Goal: Task Accomplishment & Management: Complete application form

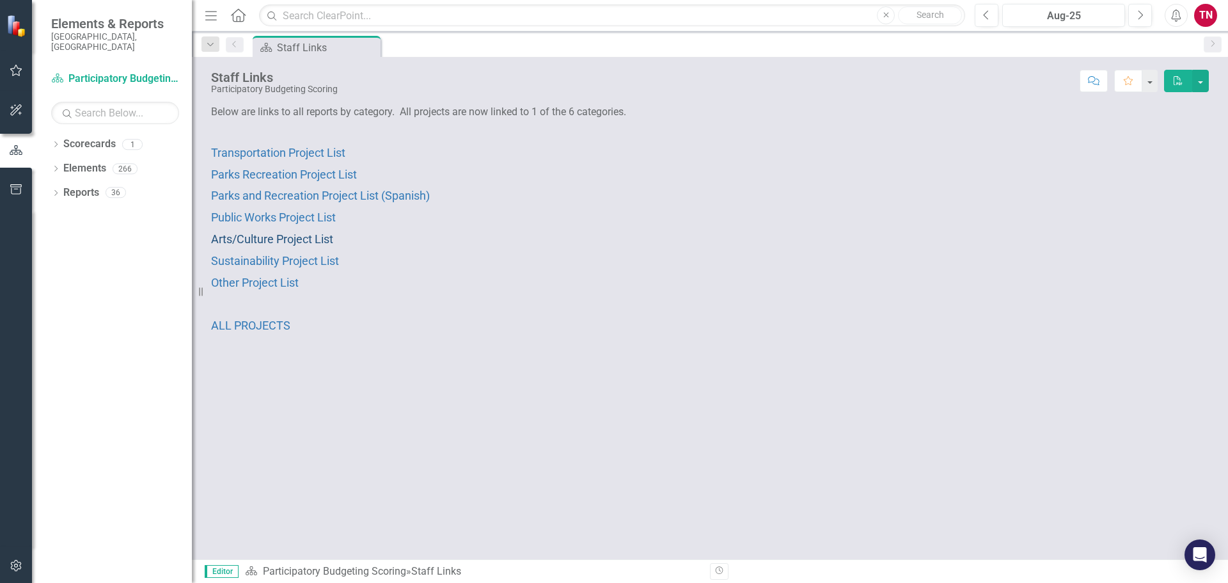
click at [259, 240] on span "Arts/Culture Project List" at bounding box center [272, 238] width 122 height 13
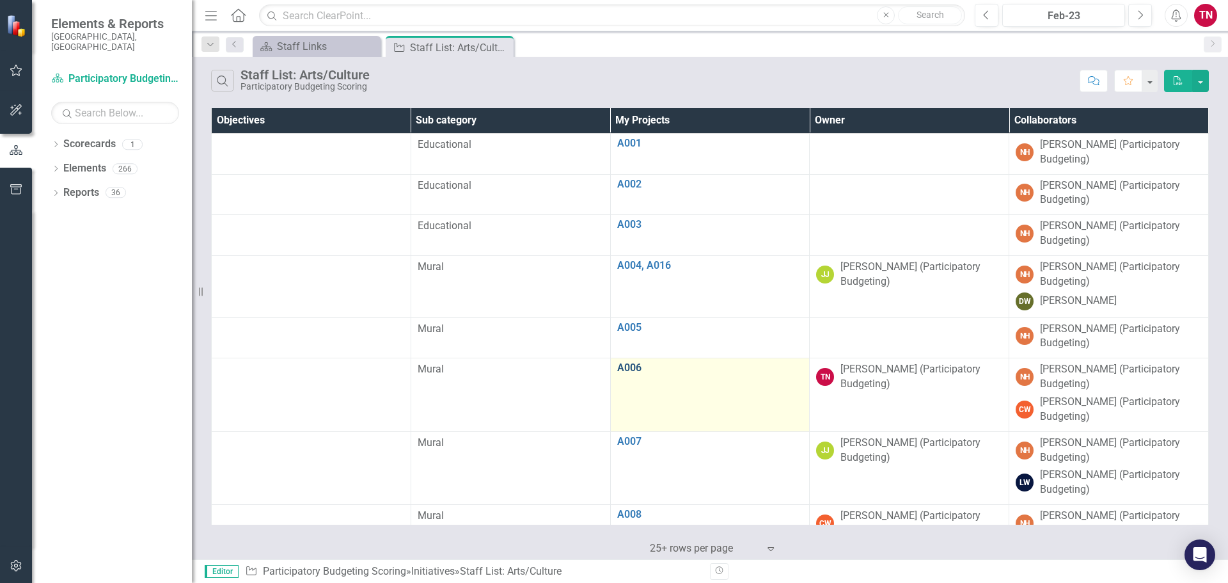
click at [625, 366] on link "A006" at bounding box center [710, 368] width 186 height 12
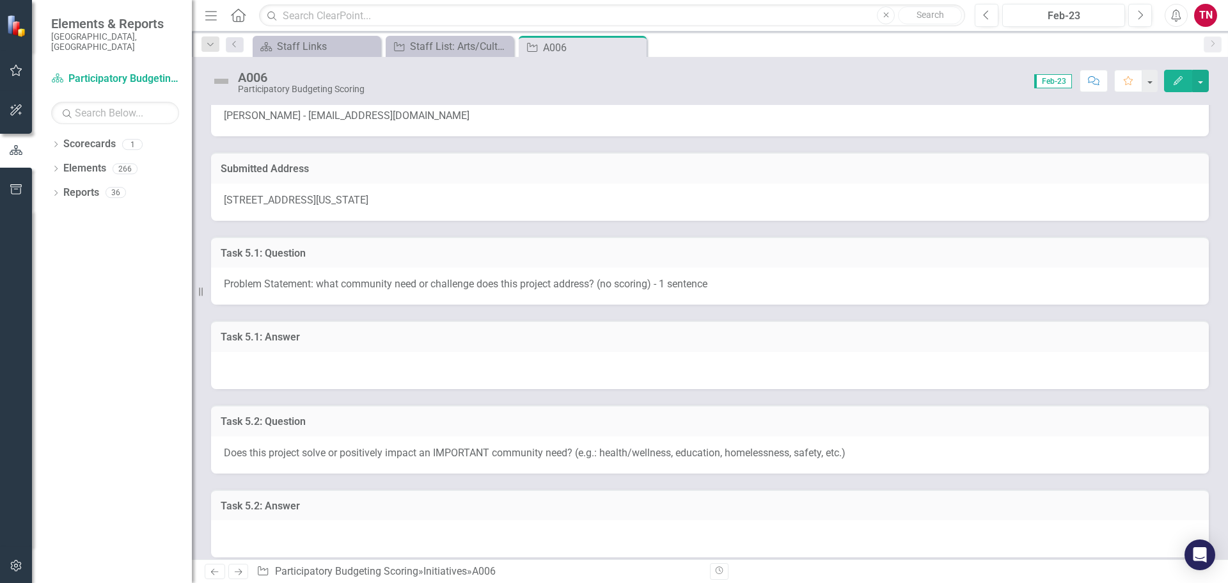
scroll to position [159, 0]
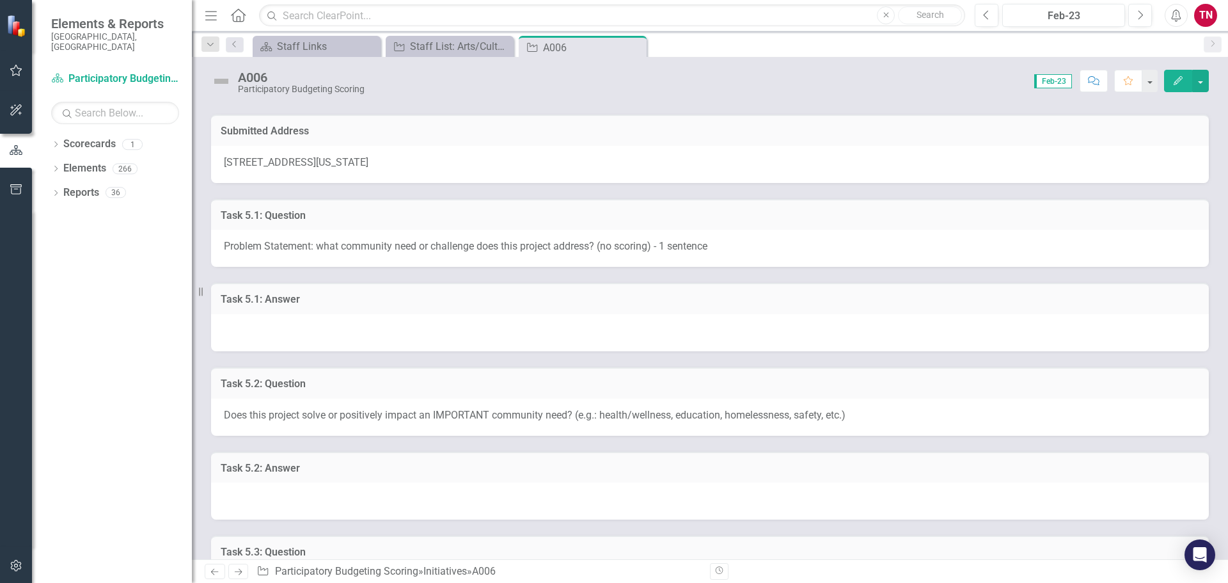
click at [545, 246] on span "Problem Statement: what community need or challenge does this project address? …" at bounding box center [465, 246] width 483 height 12
click at [554, 246] on span "Problem Statement: what community need or challenge does this project address? …" at bounding box center [465, 246] width 483 height 12
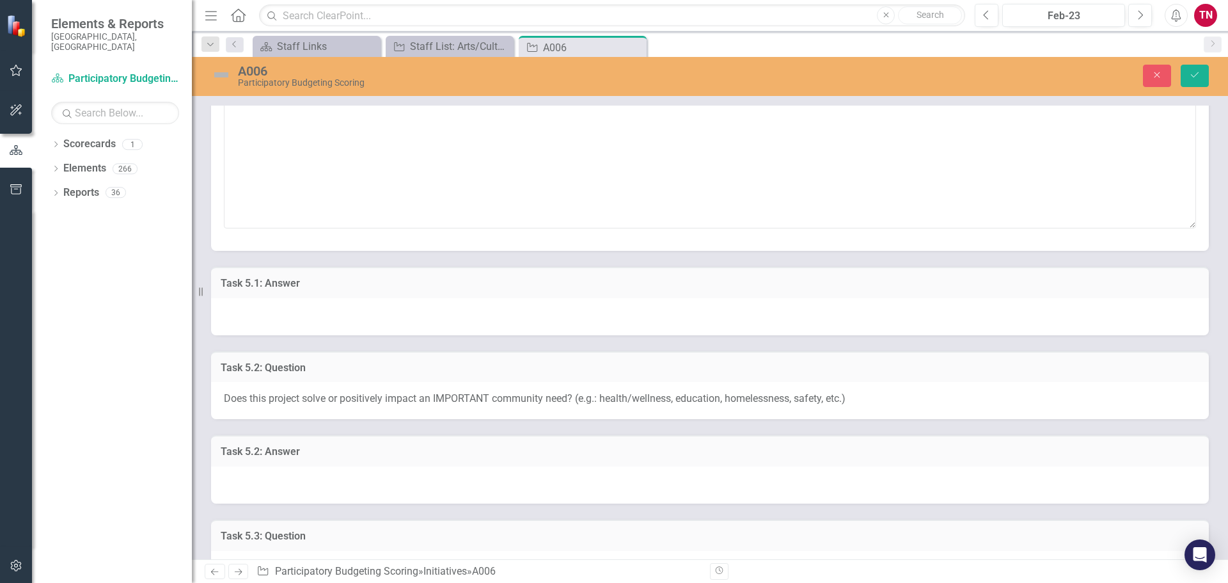
scroll to position [327, 0]
click at [579, 313] on div at bounding box center [710, 315] width 998 height 37
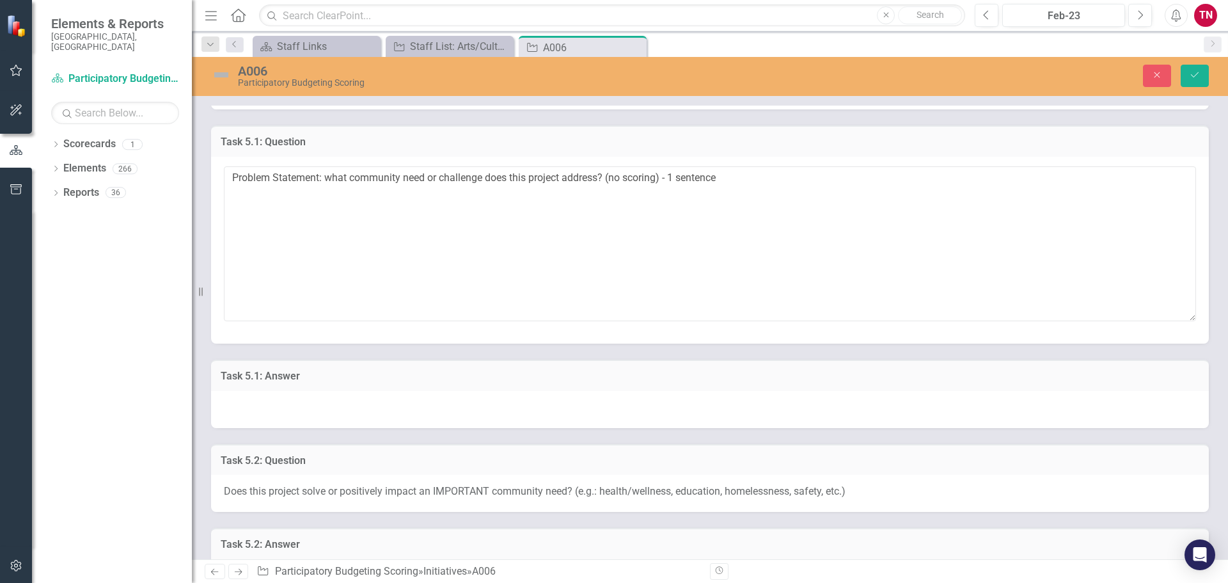
scroll to position [164, 0]
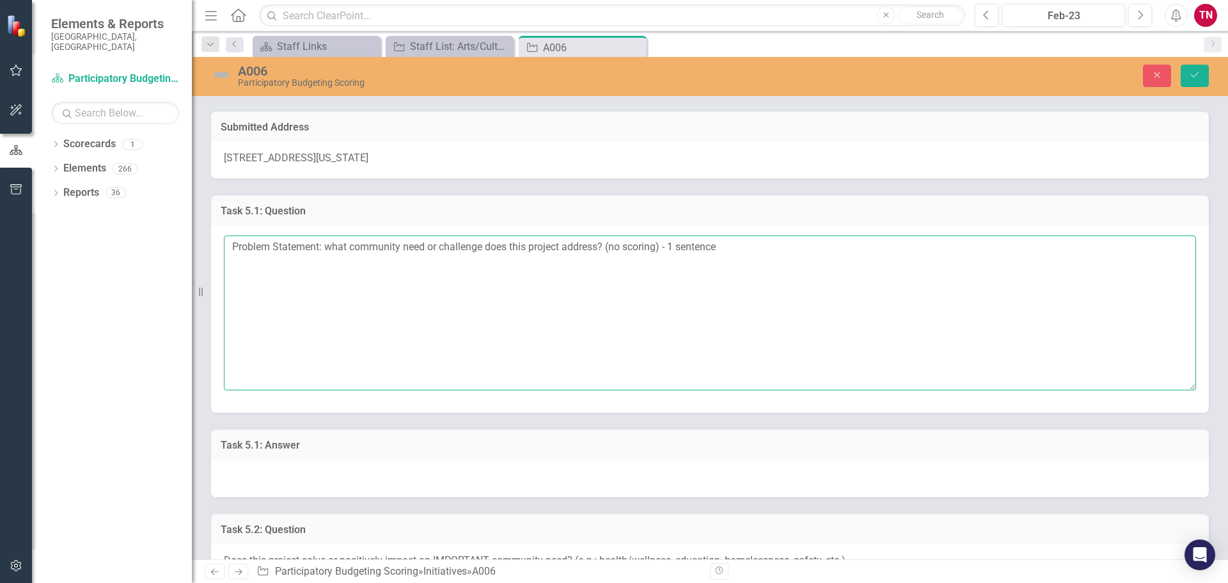
drag, startPoint x: 324, startPoint y: 247, endPoint x: 604, endPoint y: 234, distance: 280.4
click at [604, 234] on div "Problem Statement: what community need or challenge does this project address? …" at bounding box center [710, 319] width 998 height 187
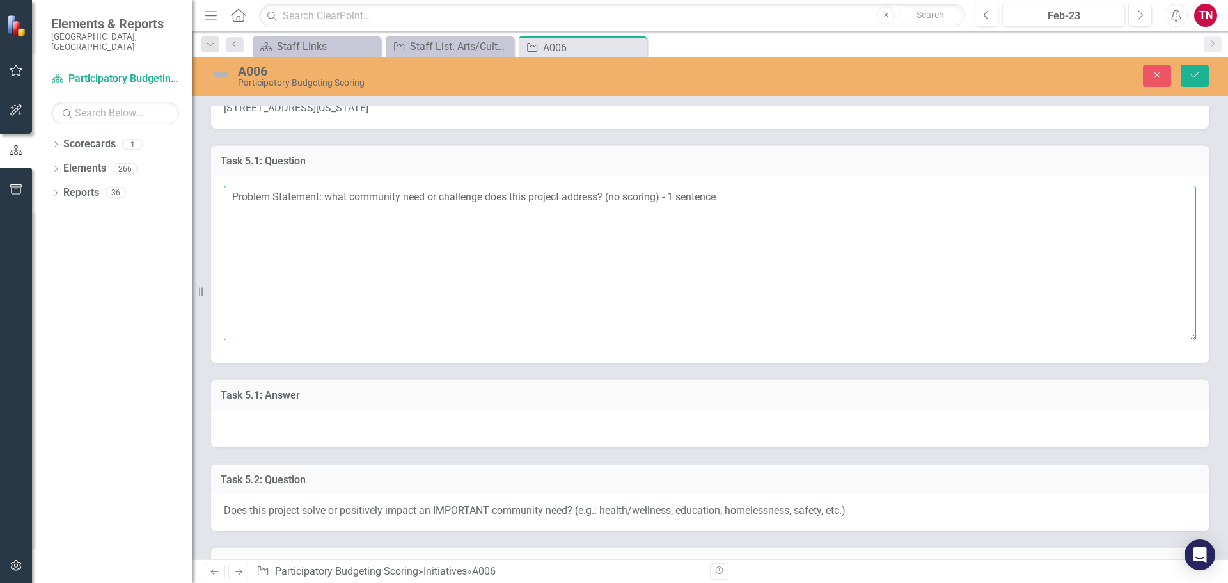
scroll to position [0, 0]
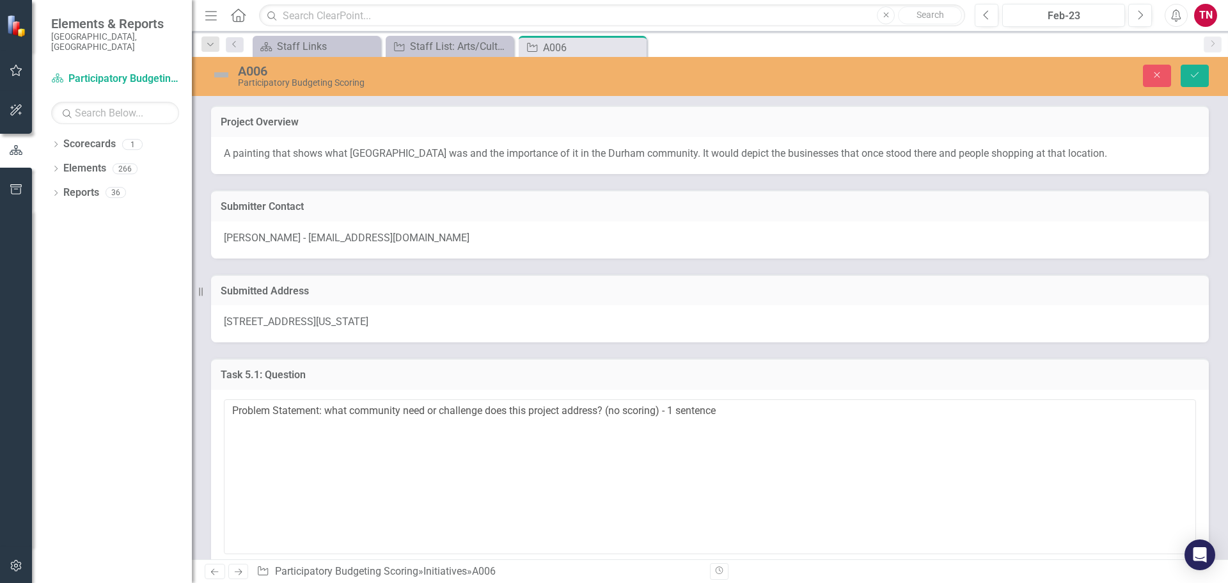
click at [233, 155] on p "A painting that shows what [GEOGRAPHIC_DATA] was and the importance of it in th…" at bounding box center [710, 153] width 972 height 15
drag, startPoint x: 233, startPoint y: 155, endPoint x: 222, endPoint y: 153, distance: 10.9
click at [222, 153] on div "A painting that shows what [GEOGRAPHIC_DATA] was and the importance of it in th…" at bounding box center [710, 155] width 998 height 37
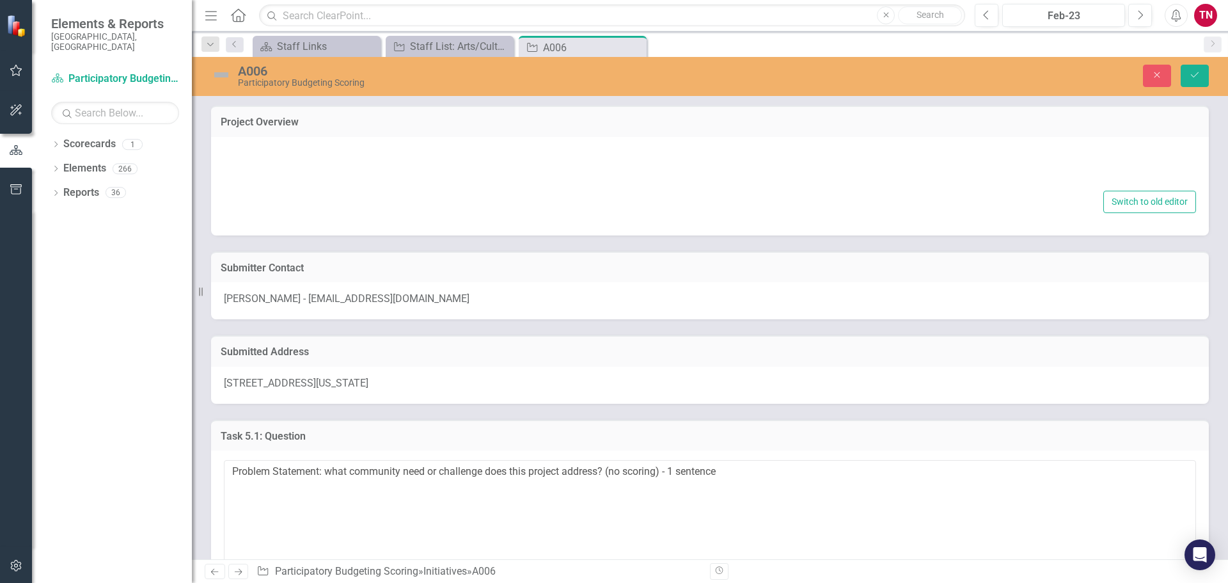
type textarea "<p>A painting that shows what [GEOGRAPHIC_DATA] was and the importance of it in…"
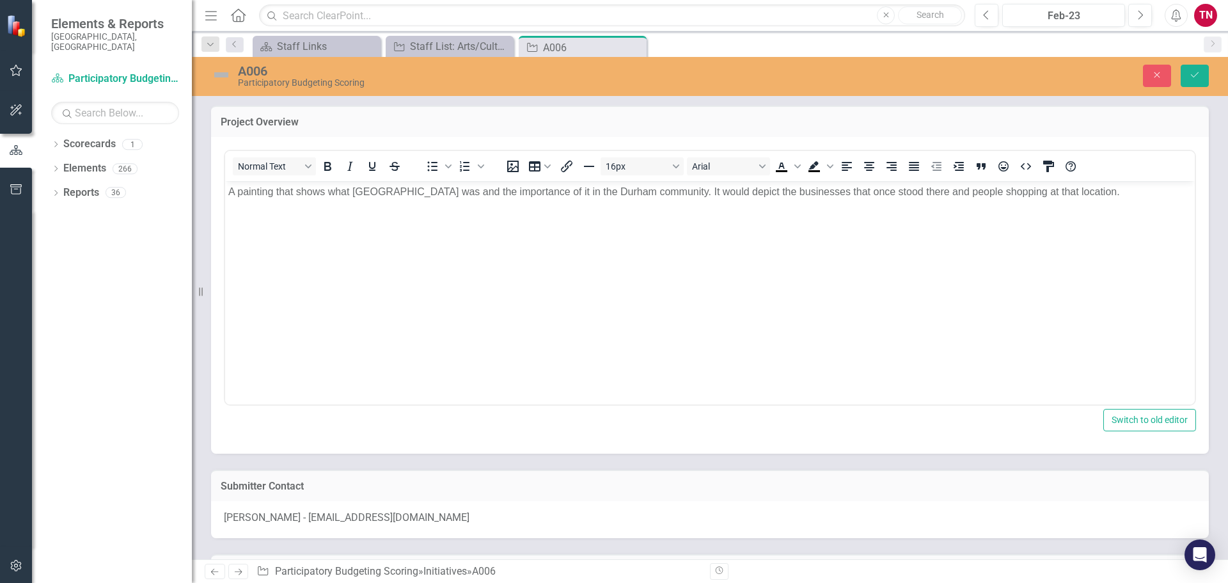
drag, startPoint x: 447, startPoint y: 334, endPoint x: 226, endPoint y: 191, distance: 262.7
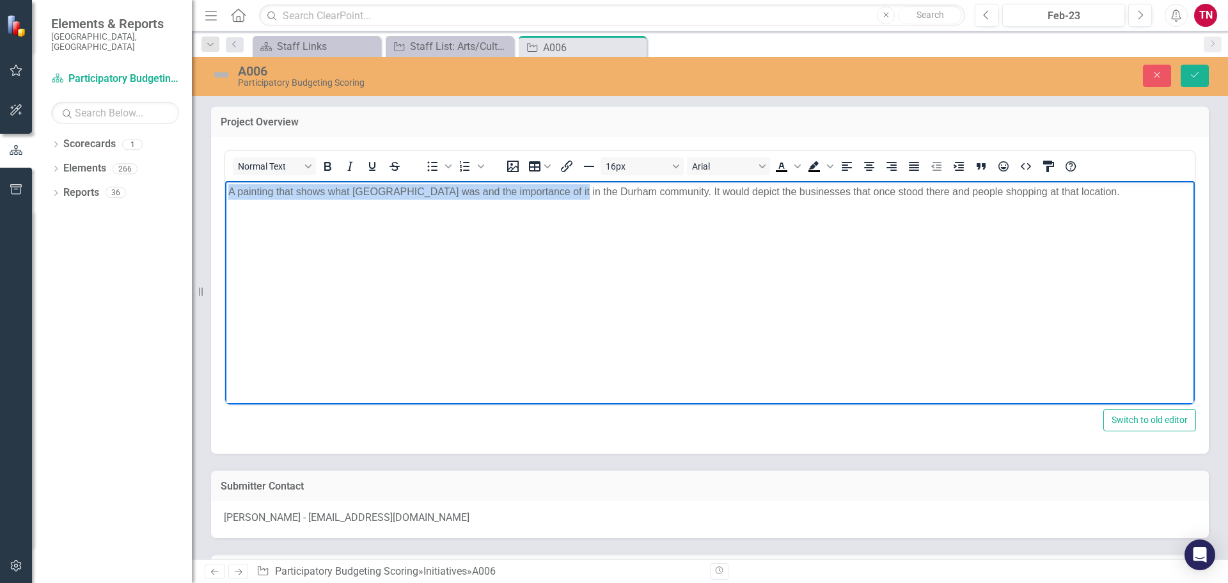
drag, startPoint x: 226, startPoint y: 191, endPoint x: 556, endPoint y: 250, distance: 335.2
click at [556, 250] on body "A painting that shows what [GEOGRAPHIC_DATA] was and the importance of it in th…" at bounding box center [709, 276] width 969 height 192
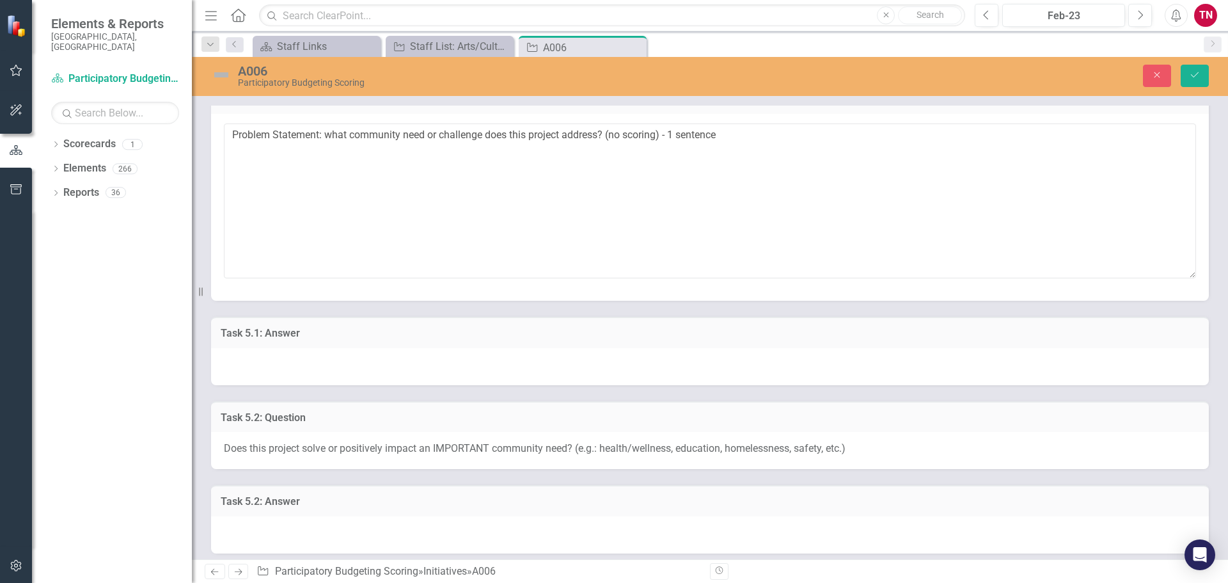
scroll to position [556, 0]
click at [320, 349] on div at bounding box center [710, 365] width 998 height 37
click at [269, 347] on div at bounding box center [710, 365] width 998 height 37
click at [283, 334] on h3 "Task 5.1: Answer" at bounding box center [710, 333] width 978 height 12
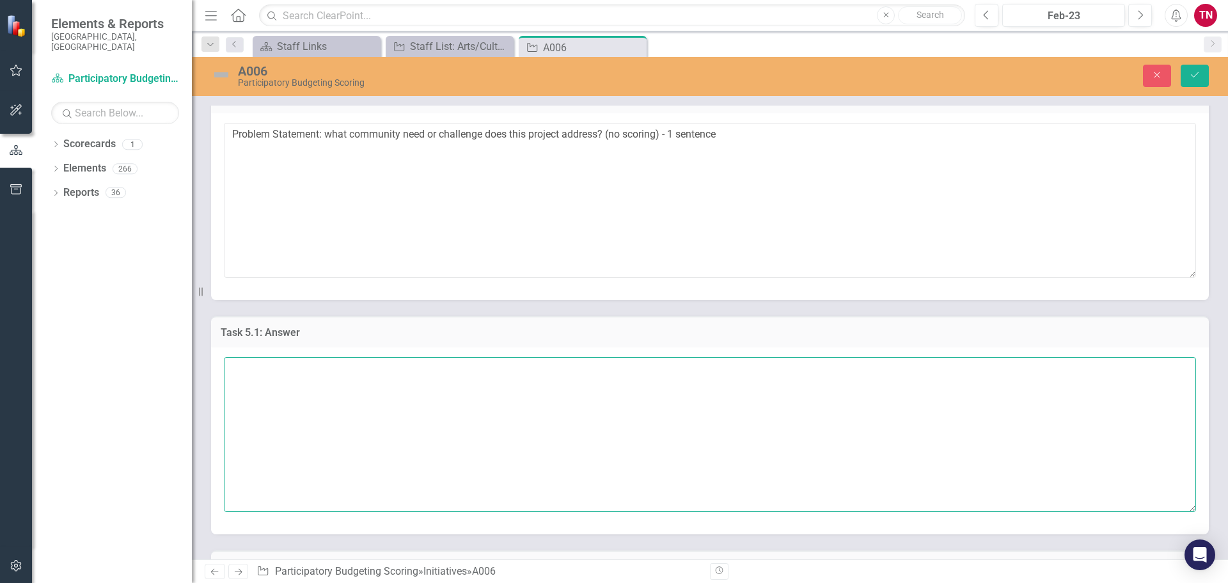
click at [328, 416] on textarea at bounding box center [710, 434] width 972 height 155
paste textarea "Art can be a powerful tool for cultivating a shared sense of identity. A mural …"
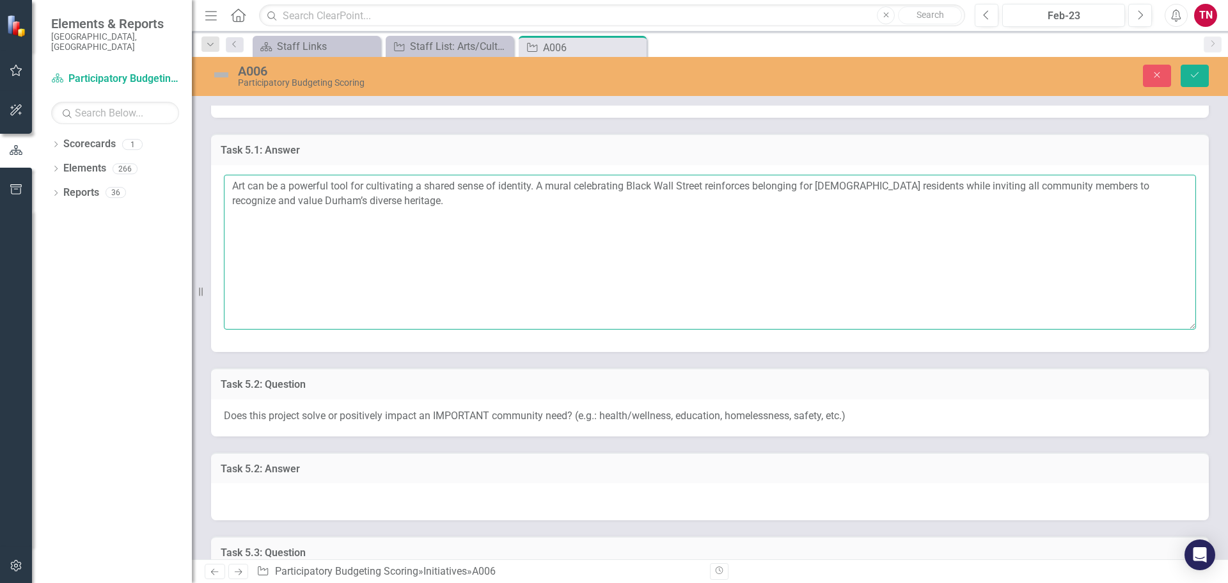
scroll to position [784, 0]
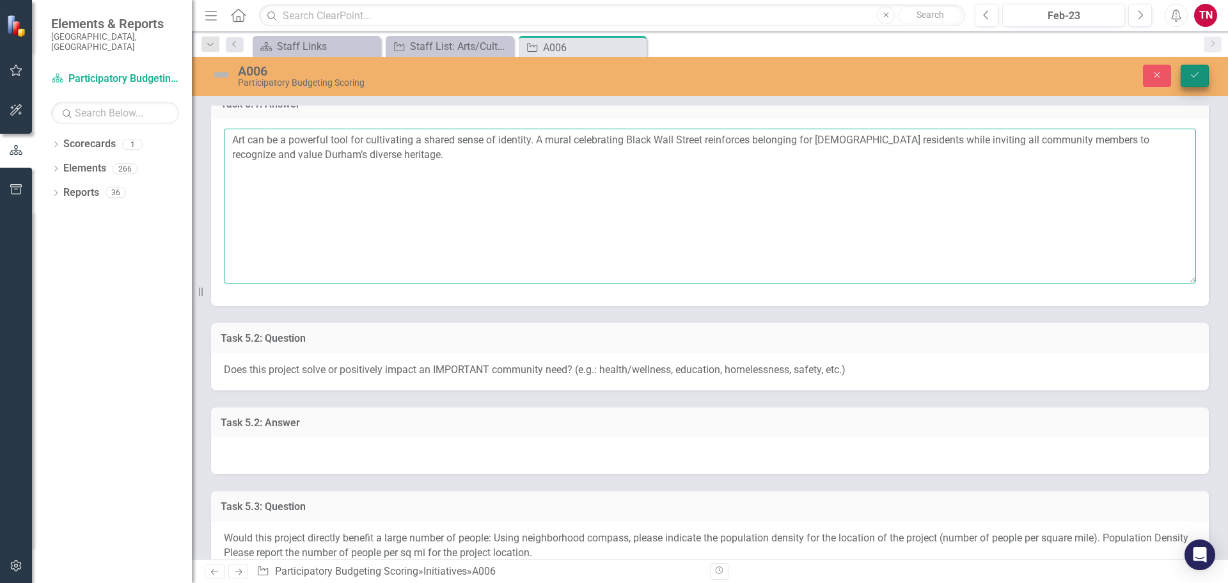
type textarea "Art can be a powerful tool for cultivating a shared sense of identity. A mural …"
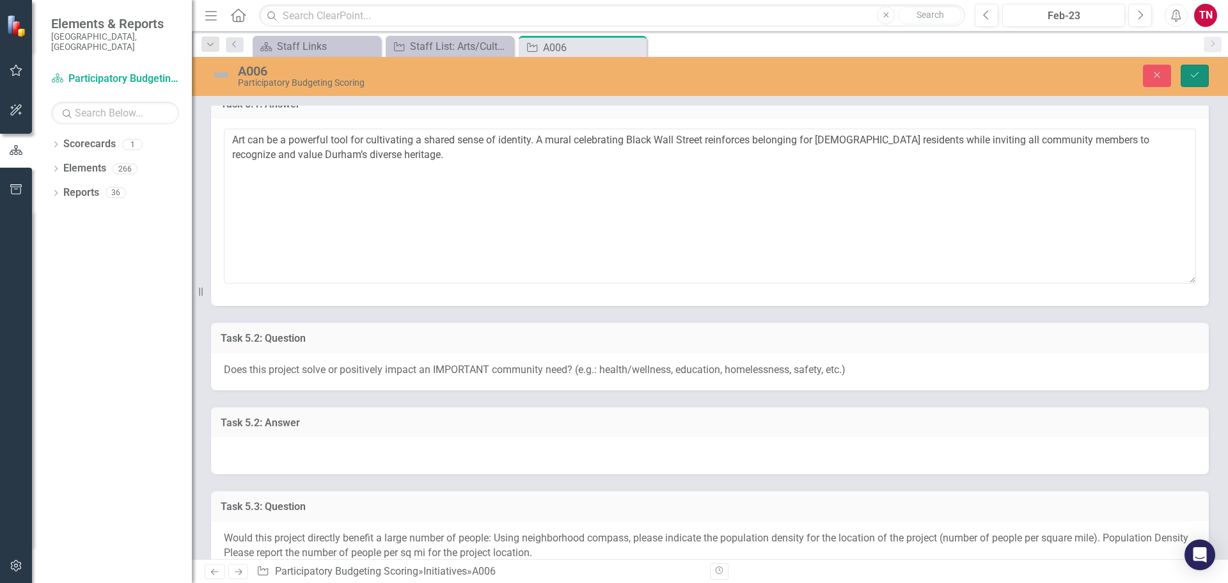
click at [1197, 75] on icon "Save" at bounding box center [1195, 74] width 12 height 9
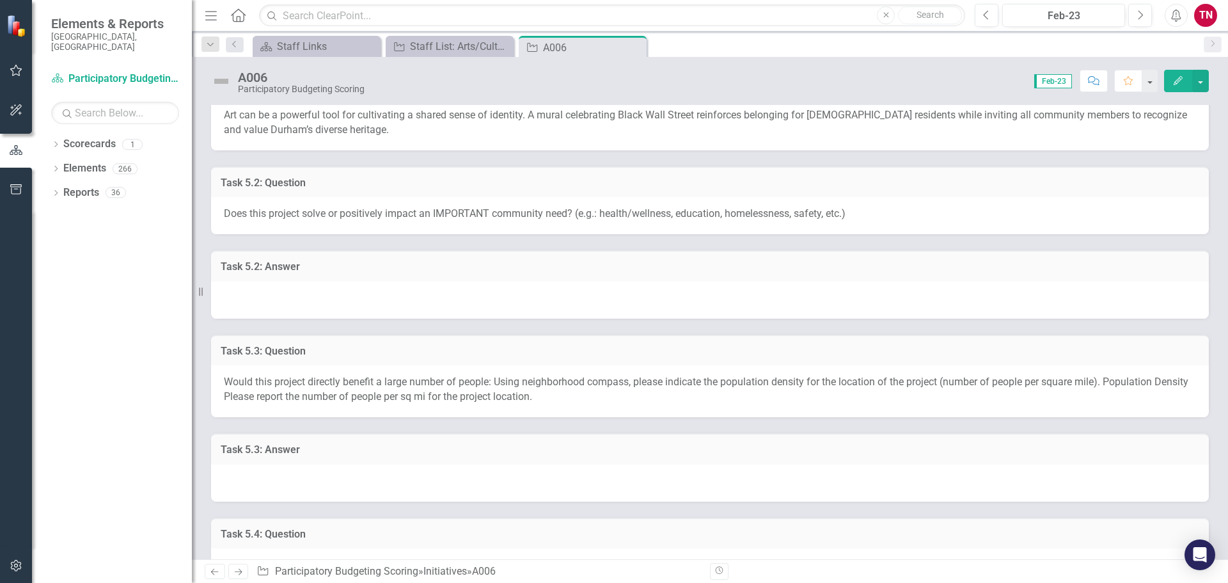
scroll to position [375, 0]
click at [424, 306] on div at bounding box center [710, 299] width 998 height 37
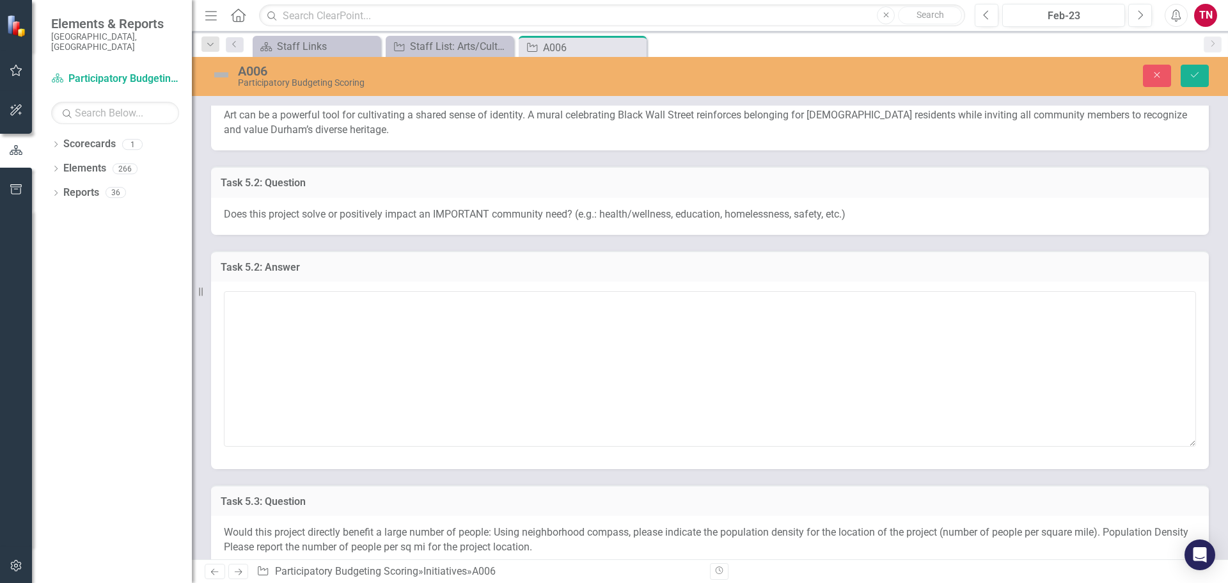
click at [453, 217] on span "Does this project solve or positively impact an IMPORTANT community need? (e.g.…" at bounding box center [535, 214] width 622 height 12
drag, startPoint x: 225, startPoint y: 214, endPoint x: 512, endPoint y: 192, distance: 287.3
click at [512, 192] on div "Task 5.2: Question Does this project solve or positively impact an IMPORTANT co…" at bounding box center [710, 200] width 998 height 68
click at [859, 215] on div "Does this project solve or positively impact an IMPORTANT community need? (e.g.…" at bounding box center [710, 216] width 998 height 37
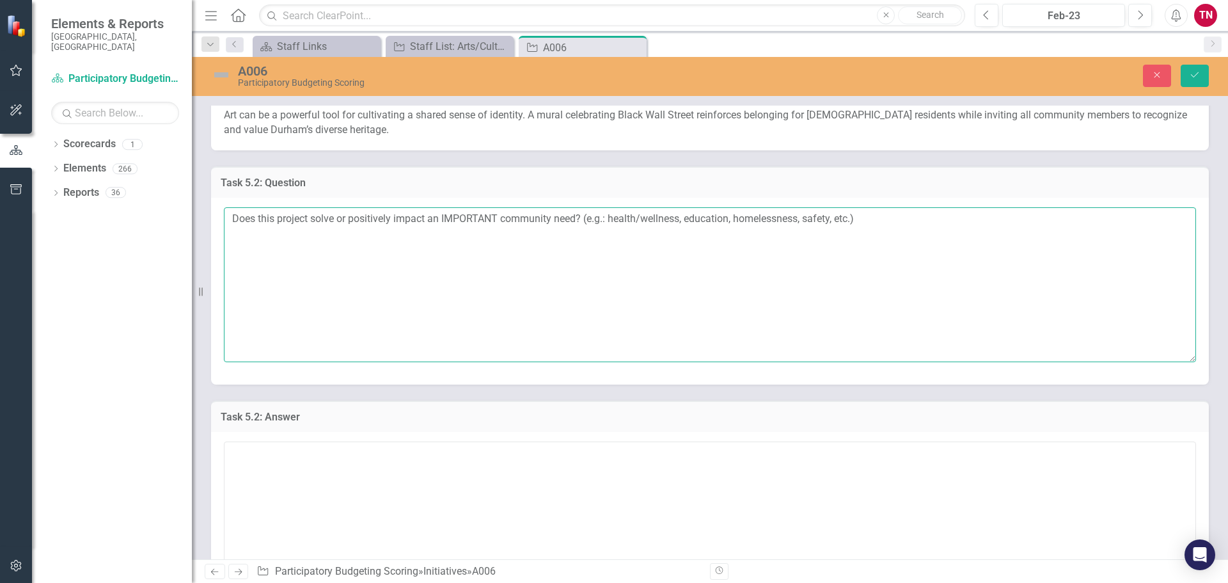
drag, startPoint x: 859, startPoint y: 215, endPoint x: 739, endPoint y: 246, distance: 124.7
click at [739, 246] on textarea "Does this project solve or positively impact an IMPORTANT community need? (e.g.…" at bounding box center [710, 284] width 972 height 155
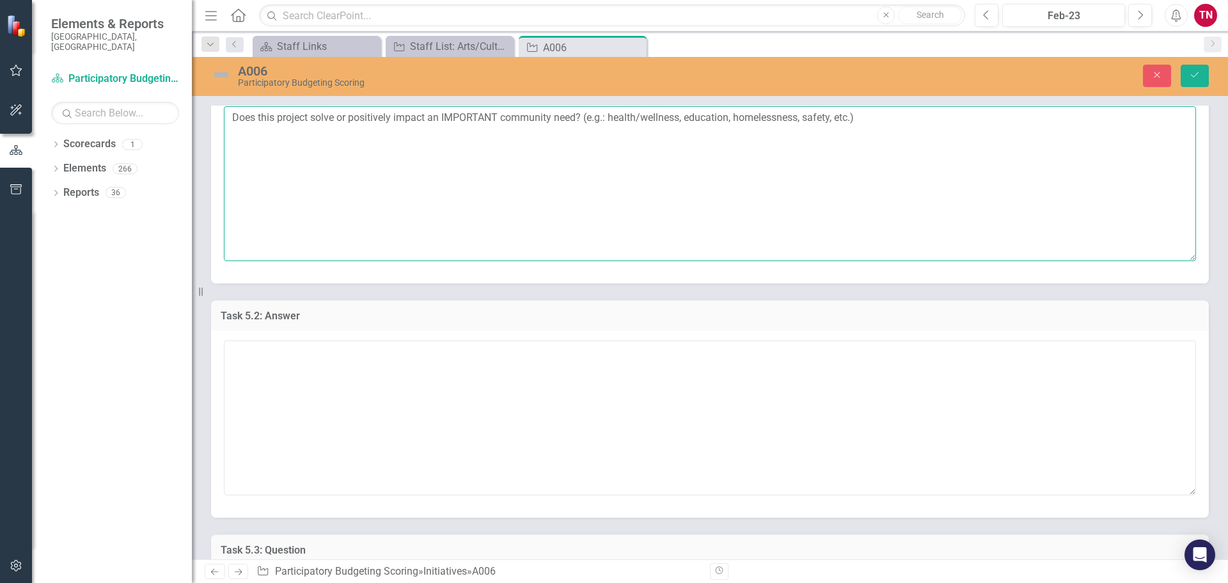
scroll to position [478, 0]
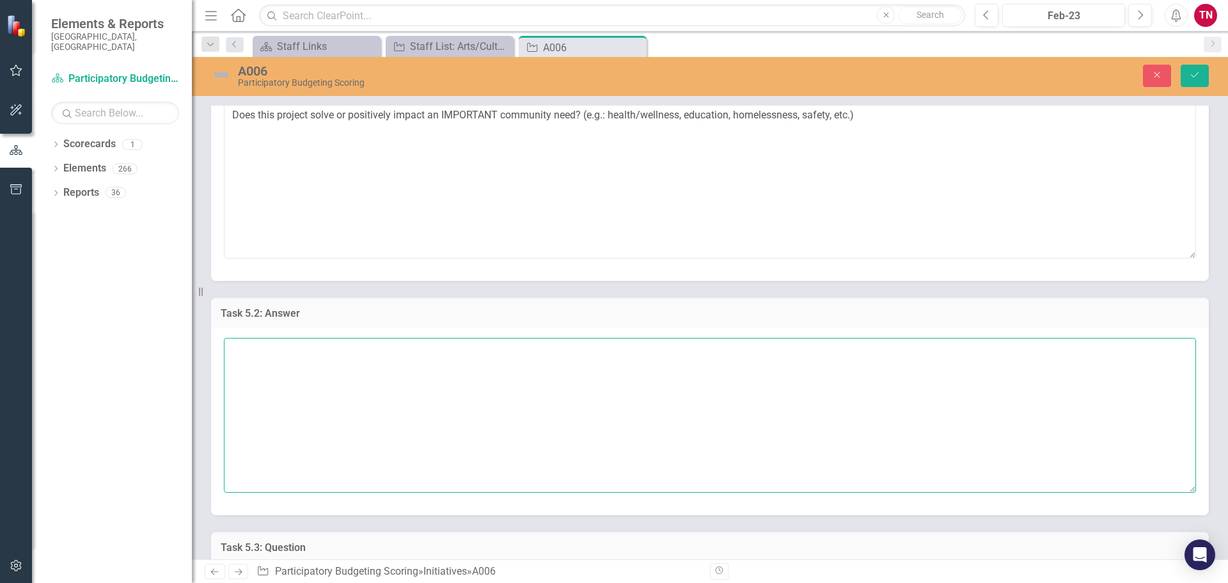
click at [503, 341] on textarea at bounding box center [710, 415] width 972 height 155
click at [424, 379] on textarea at bounding box center [710, 415] width 972 height 155
paste textarea "While a mural may not directly solve issues like homelessness or immediate heal…"
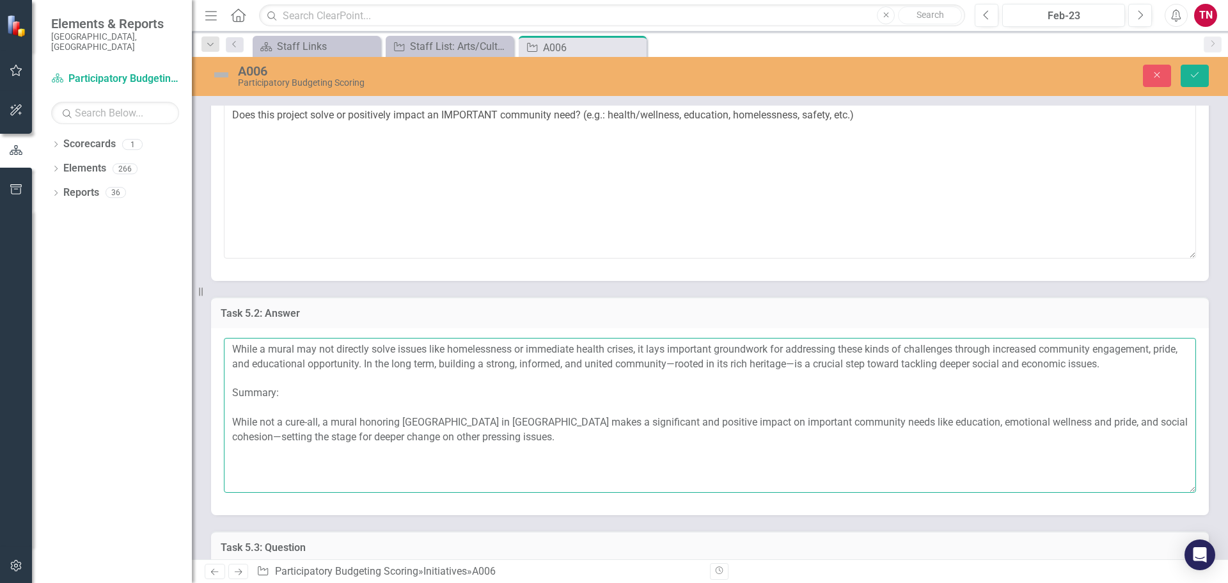
click at [289, 397] on textarea "While a mural may not directly solve issues like homelessness or immediate heal…" at bounding box center [710, 415] width 972 height 155
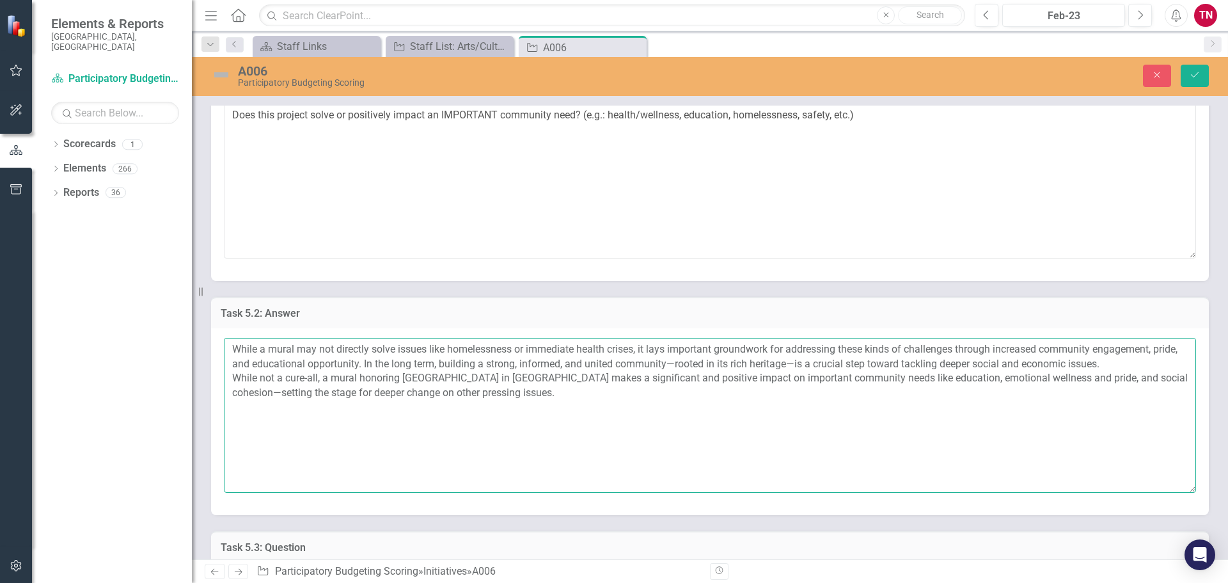
click at [258, 379] on textarea "While a mural may not directly solve issues like homelessness or immediate heal…" at bounding box center [710, 415] width 972 height 155
click at [432, 382] on textarea "While a mural may not directly solve issues like homelessness or immediate heal…" at bounding box center [710, 415] width 972 height 155
click at [536, 378] on textarea "While a mural may not directly solve issues like homelessness or immediate heal…" at bounding box center [710, 415] width 972 height 155
click at [790, 380] on textarea "While a mural may not directly solve issues like homelessness or immediate heal…" at bounding box center [710, 415] width 972 height 155
click at [704, 364] on textarea "While a mural may not directly solve issues like homelessness or immediate heal…" at bounding box center [710, 415] width 972 height 155
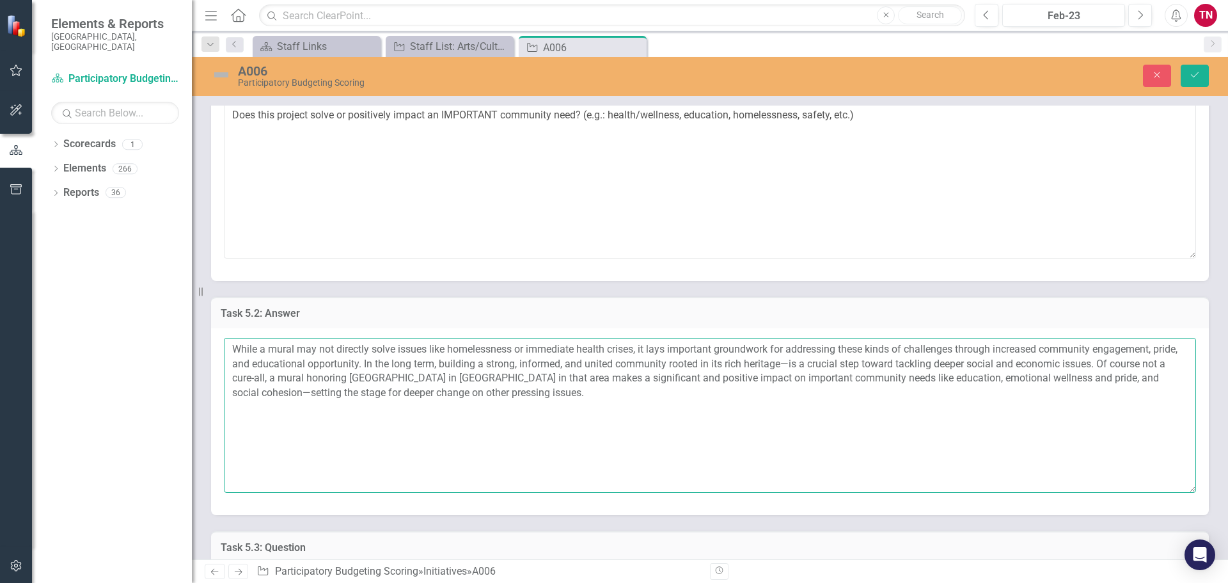
click at [820, 362] on textarea "While a mural may not directly solve issues like homelessness or immediate heal…" at bounding box center [710, 415] width 972 height 155
drag, startPoint x: 810, startPoint y: 366, endPoint x: 754, endPoint y: 366, distance: 56.3
click at [754, 366] on textarea "While a mural may not directly solve issues like homelessness or immediate heal…" at bounding box center [710, 415] width 972 height 155
click at [804, 379] on textarea "While a mural may not directly solve issues like homelessness or immediate heal…" at bounding box center [710, 415] width 972 height 155
click at [257, 350] on textarea "While a mural may not directly solve issues like homelessness or immediate heal…" at bounding box center [710, 415] width 972 height 155
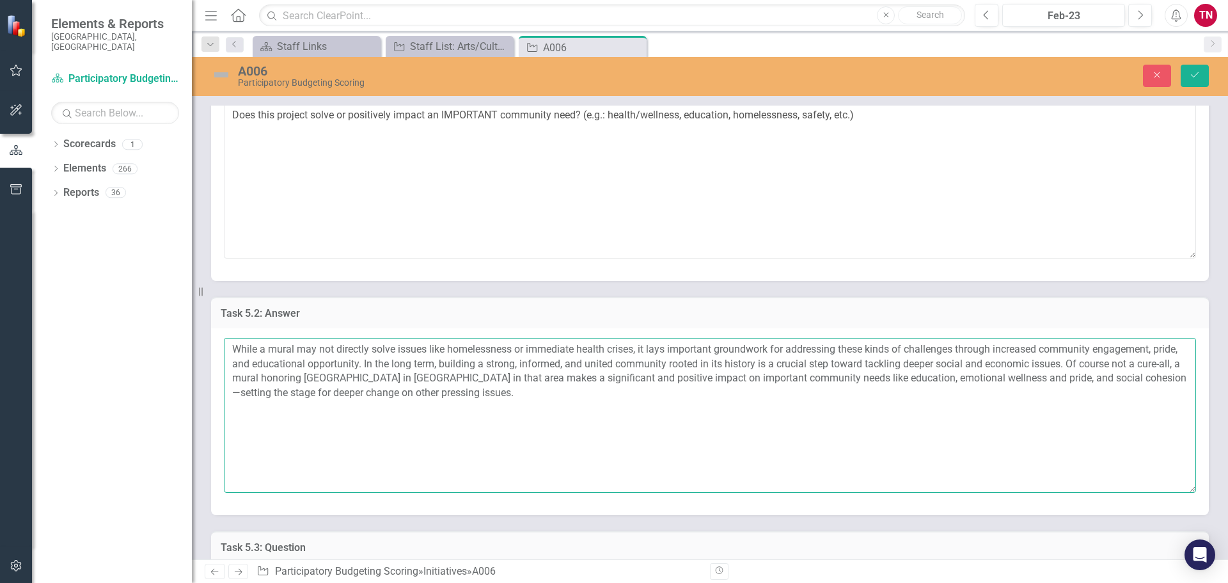
drag, startPoint x: 260, startPoint y: 350, endPoint x: 224, endPoint y: 352, distance: 35.2
click at [224, 352] on textarea "While a mural may not directly solve issues like homelessness or immediate heal…" at bounding box center [710, 415] width 972 height 155
click at [565, 407] on textarea "A mural may not directly solve issues like homelessness or immediate health cri…" at bounding box center [710, 415] width 972 height 155
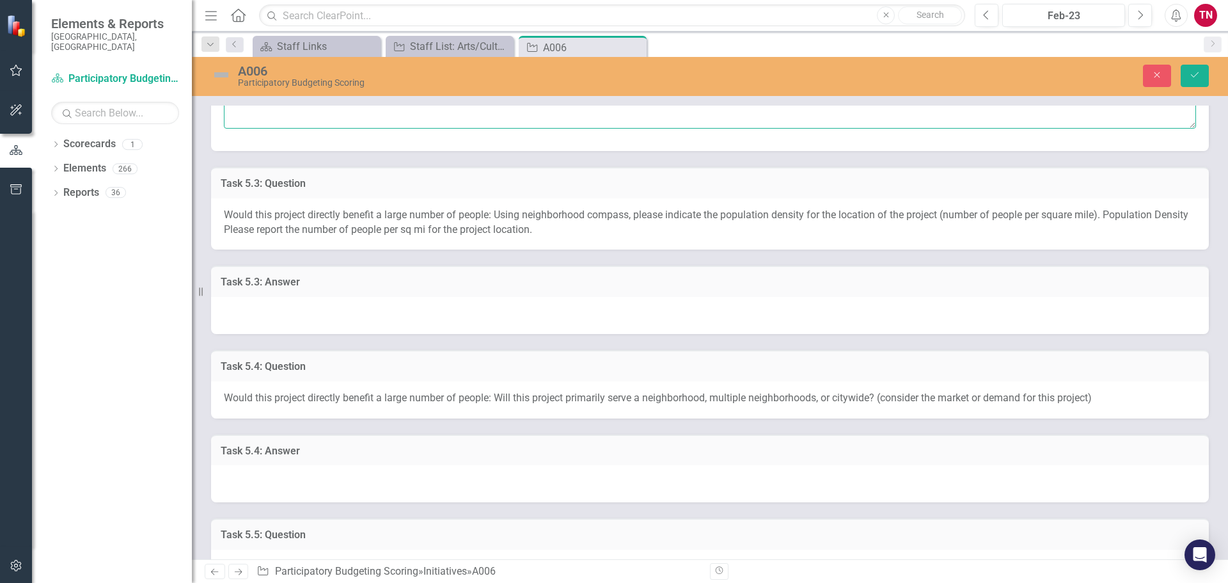
scroll to position [819, 0]
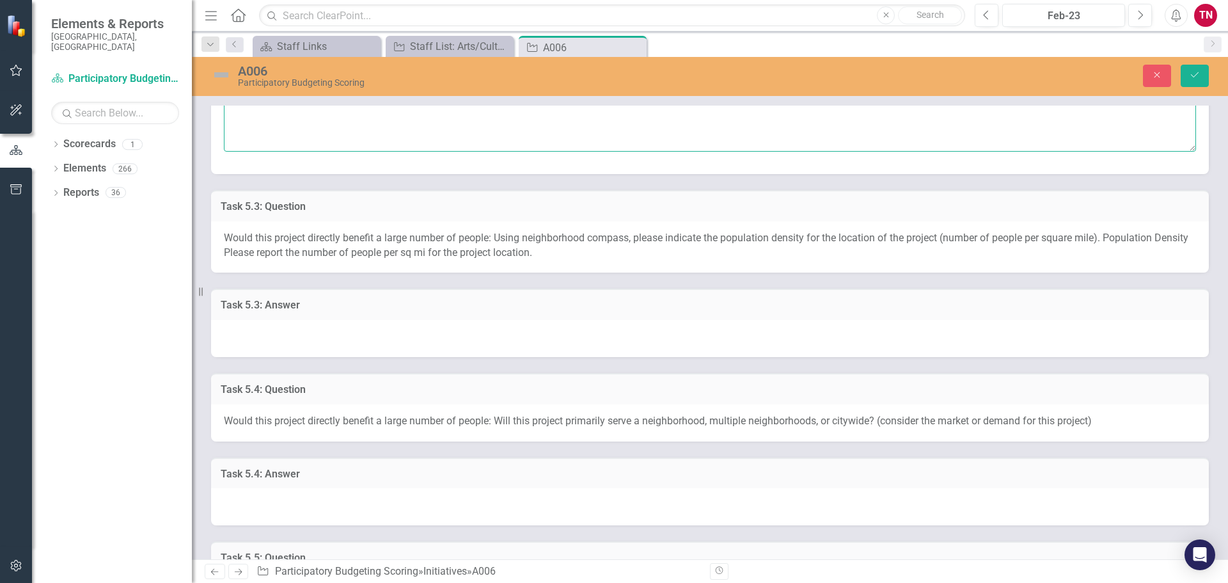
type textarea "A mural may not directly solve issues like homelessness or immediate health cri…"
click at [549, 256] on span "Would this project directly benefit a large number of people: Using neighborhoo…" at bounding box center [706, 244] width 964 height 27
click at [1200, 81] on button "Save" at bounding box center [1194, 76] width 28 height 22
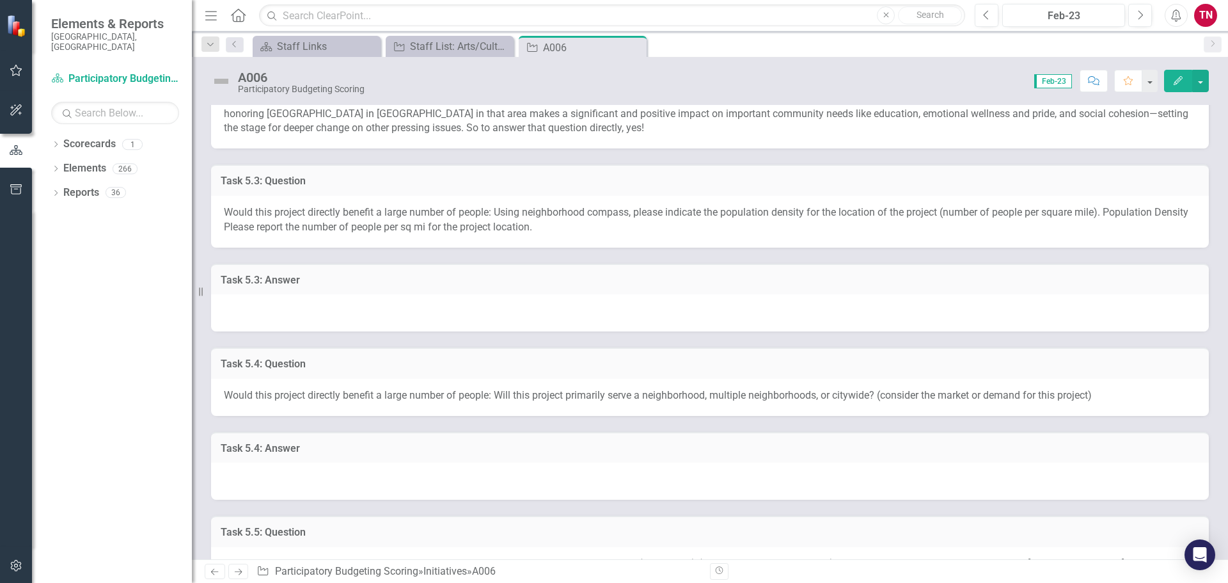
scroll to position [565, 0]
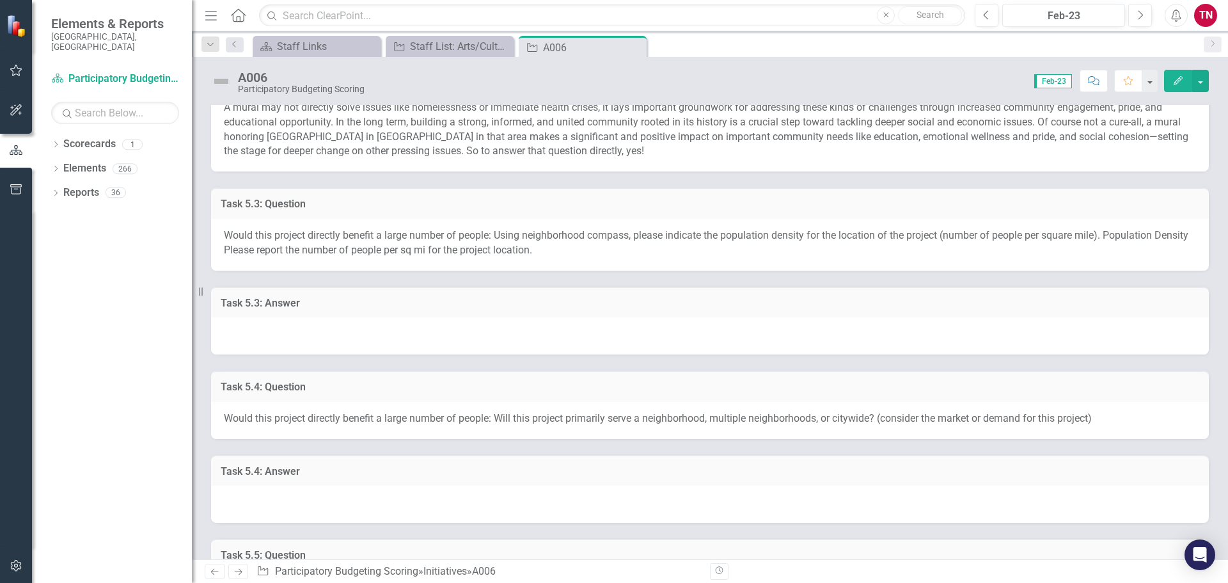
click at [239, 239] on span "Would this project directly benefit a large number of people: Using neighborhoo…" at bounding box center [706, 242] width 964 height 27
click at [225, 237] on span "Would this project directly benefit a large number of people: Using neighborhoo…" at bounding box center [706, 242] width 964 height 27
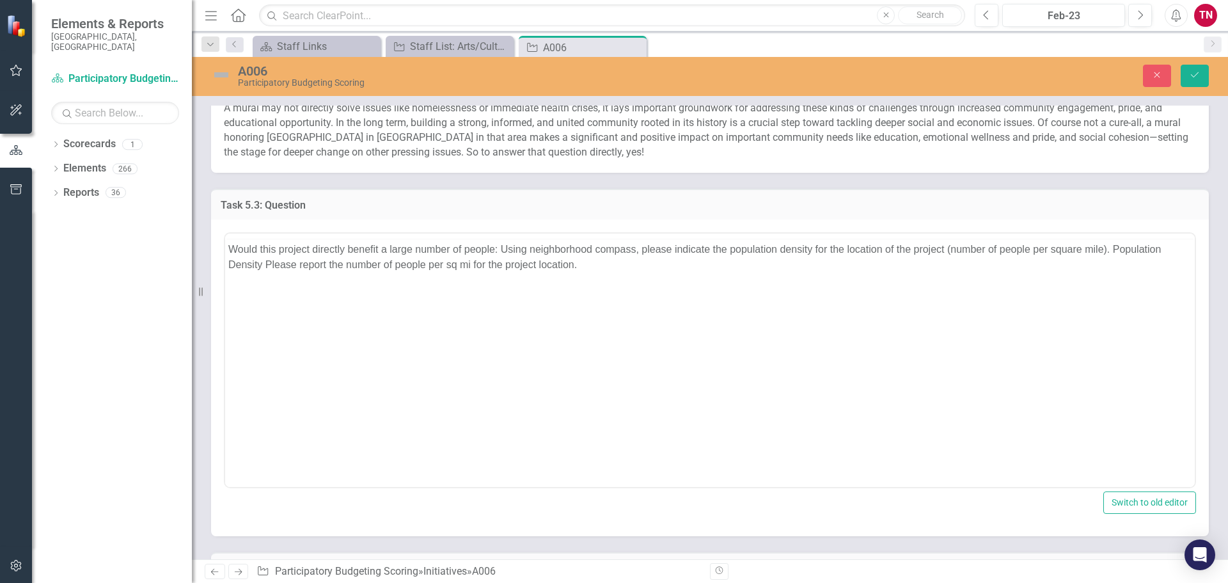
scroll to position [0, 0]
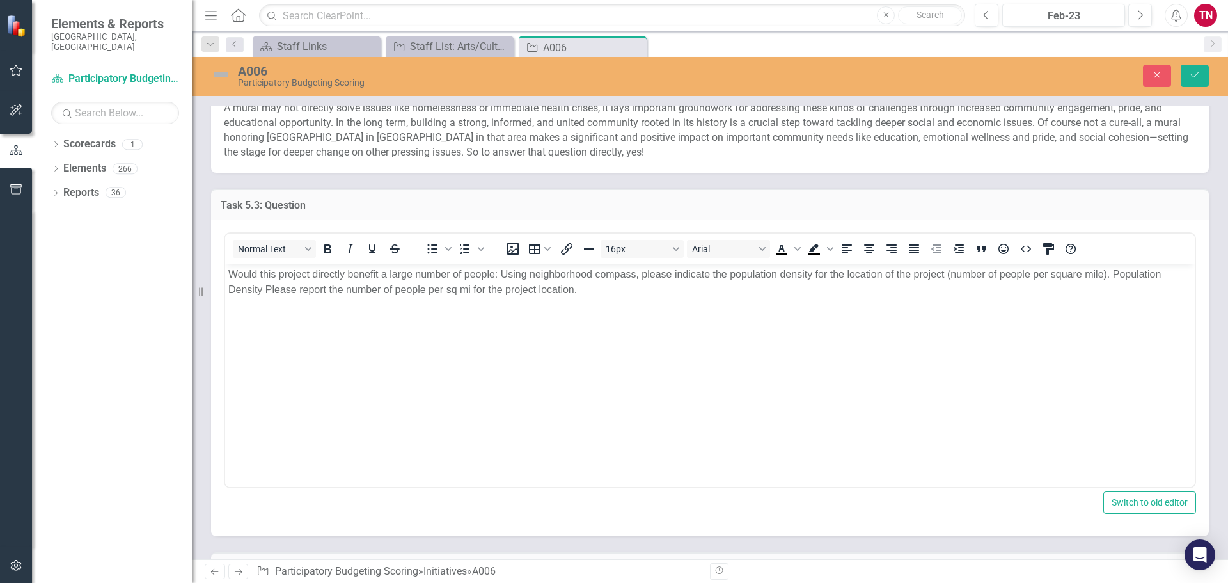
drag, startPoint x: 450, startPoint y: 500, endPoint x: 439, endPoint y: 304, distance: 196.0
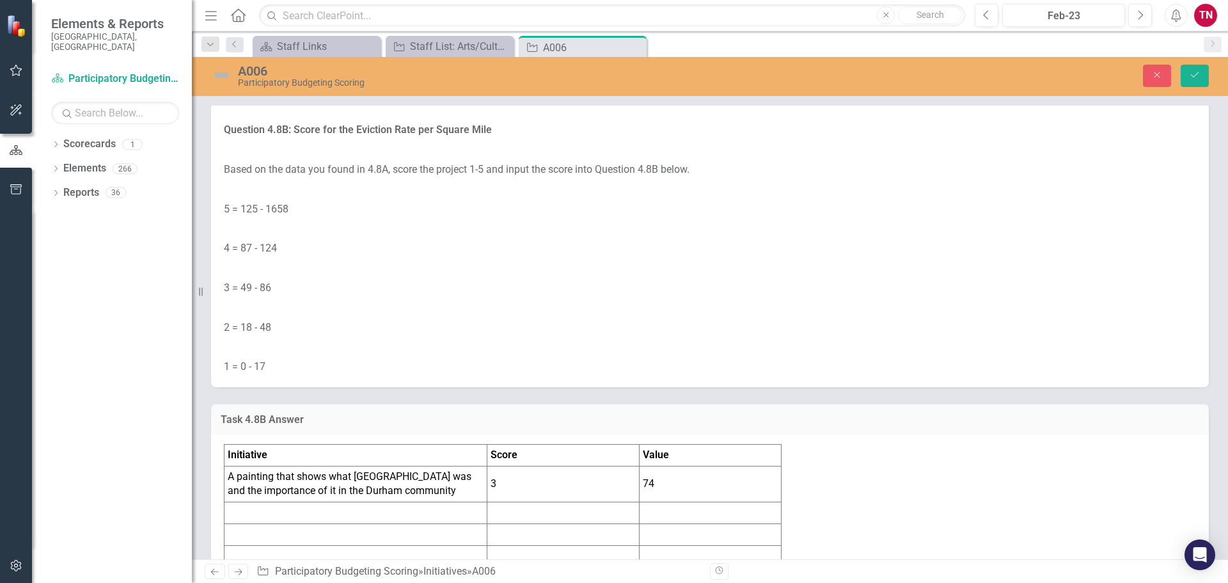
scroll to position [8290, 0]
click at [617, 58] on link "Evictions (Summary Ejectments) (Census Tracts) - [GEOGRAPHIC_DATA] Neighborhood…" at bounding box center [699, 51] width 523 height 12
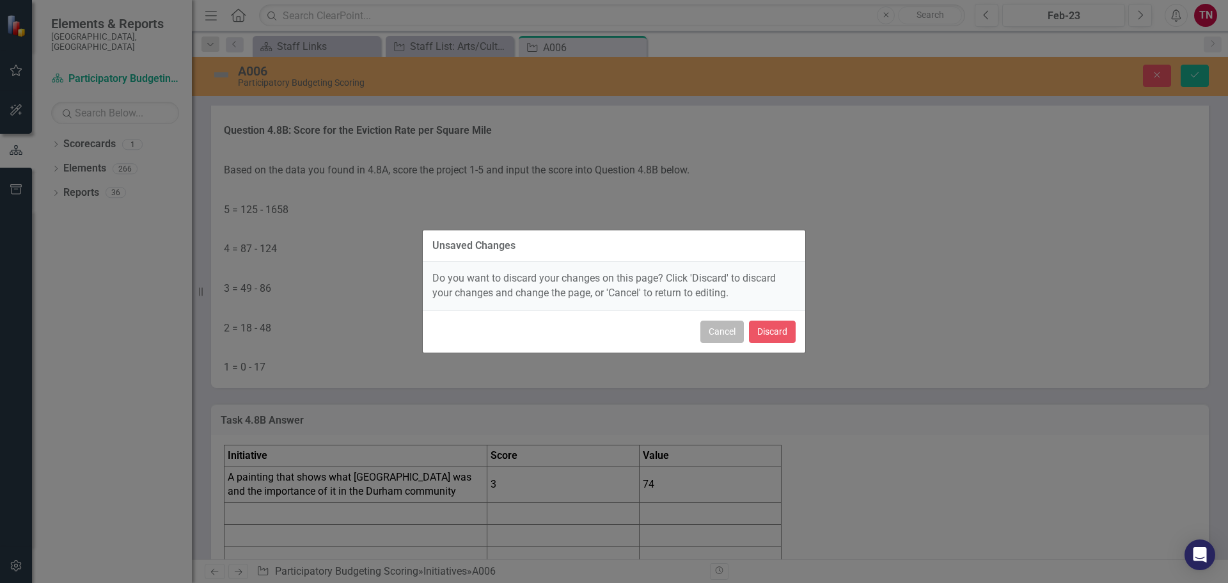
click at [728, 334] on button "Cancel" at bounding box center [721, 331] width 43 height 22
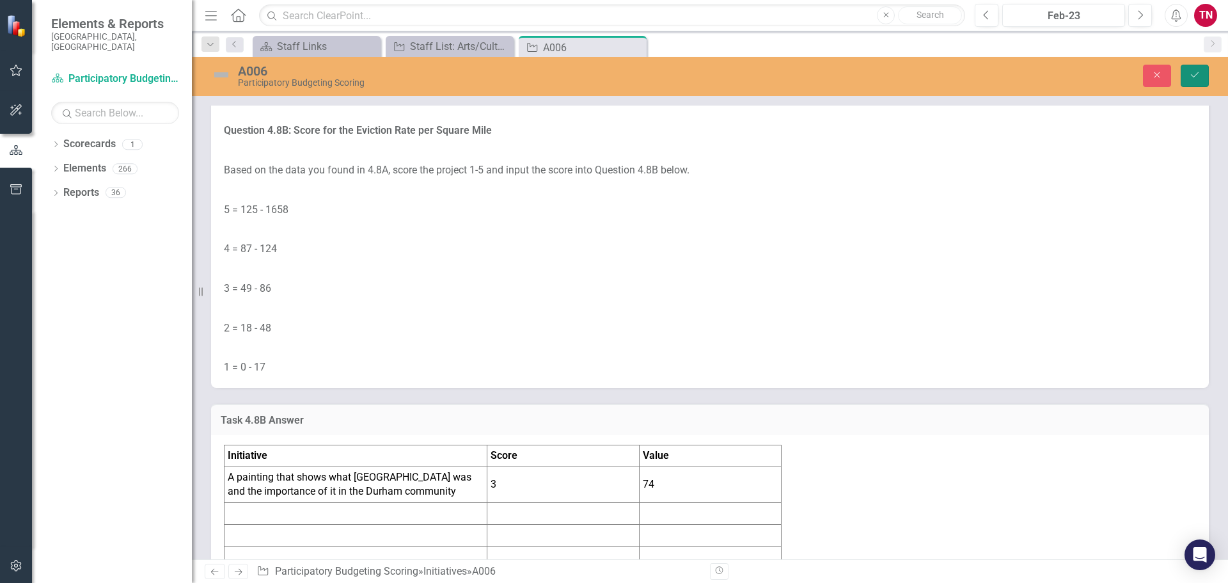
click at [1198, 81] on button "Save" at bounding box center [1194, 76] width 28 height 22
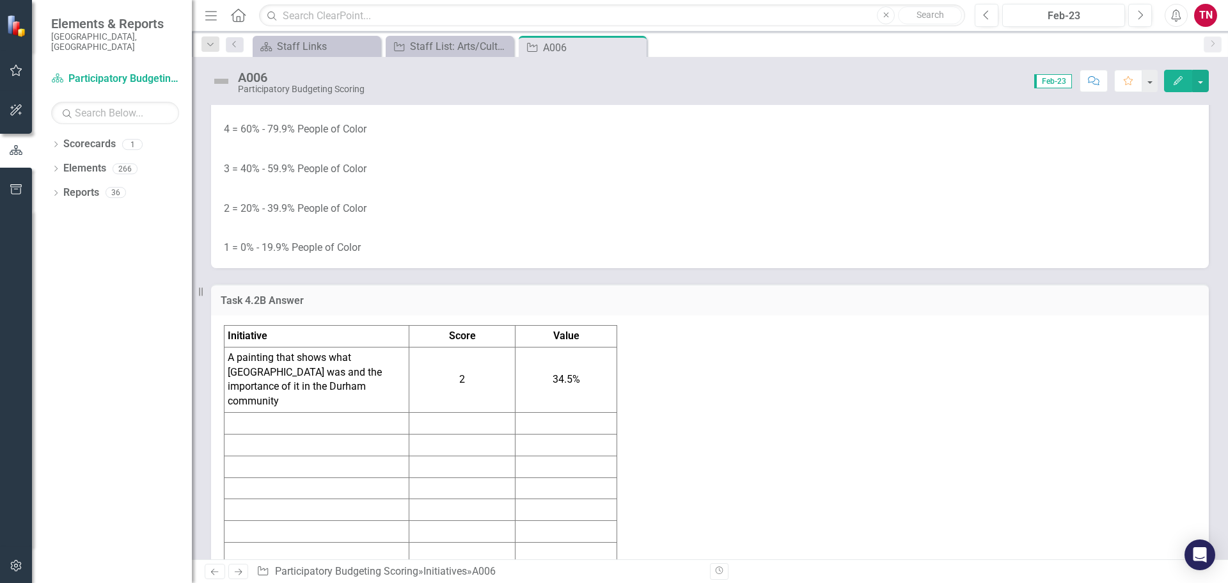
scroll to position [3730, 0]
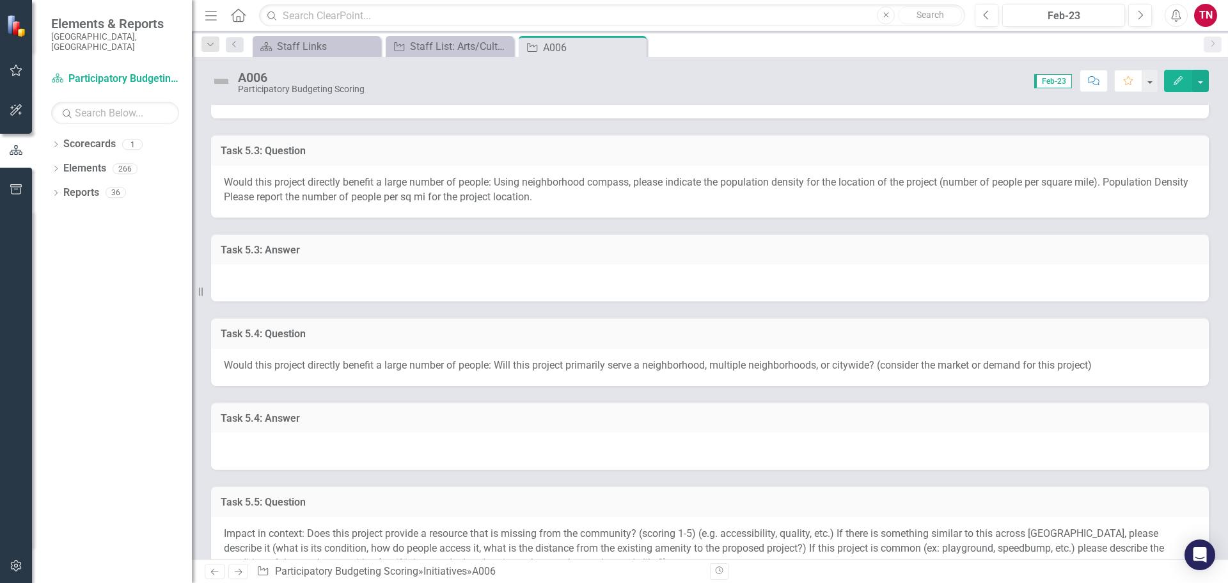
scroll to position [618, 0]
click at [683, 265] on div at bounding box center [710, 281] width 998 height 37
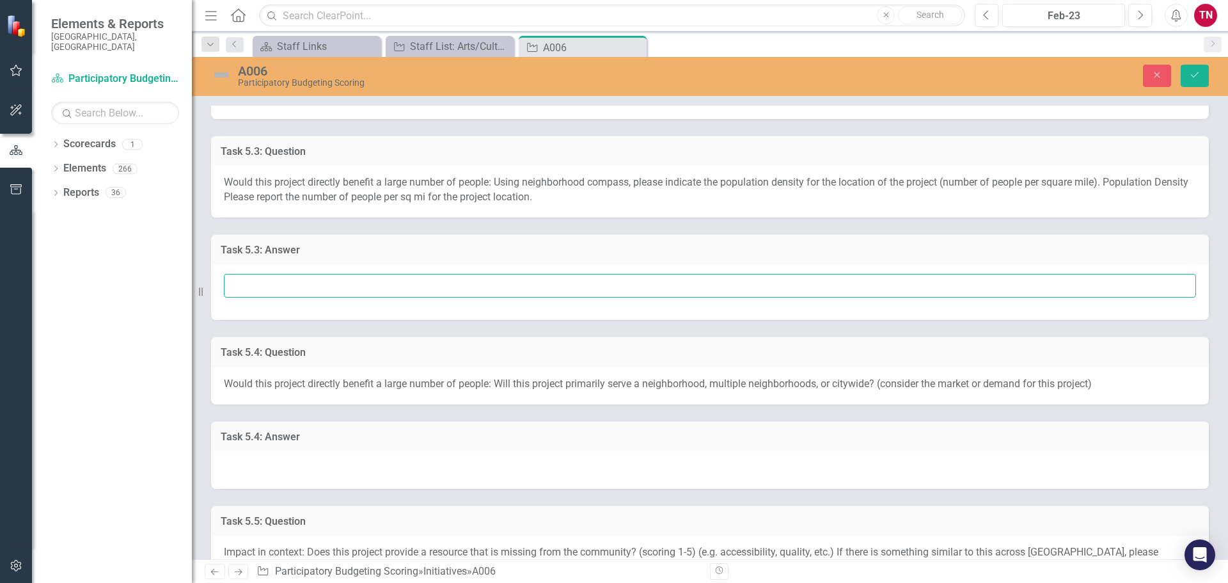
click at [566, 292] on input "text" at bounding box center [710, 286] width 972 height 24
click at [231, 283] on input "4677" at bounding box center [710, 286] width 972 height 24
click at [329, 286] on input "Population Density: 4677" at bounding box center [710, 286] width 972 height 24
type input "Population Density: 4, 677"
click at [373, 279] on input "Population Density: 4, 677" at bounding box center [710, 286] width 972 height 24
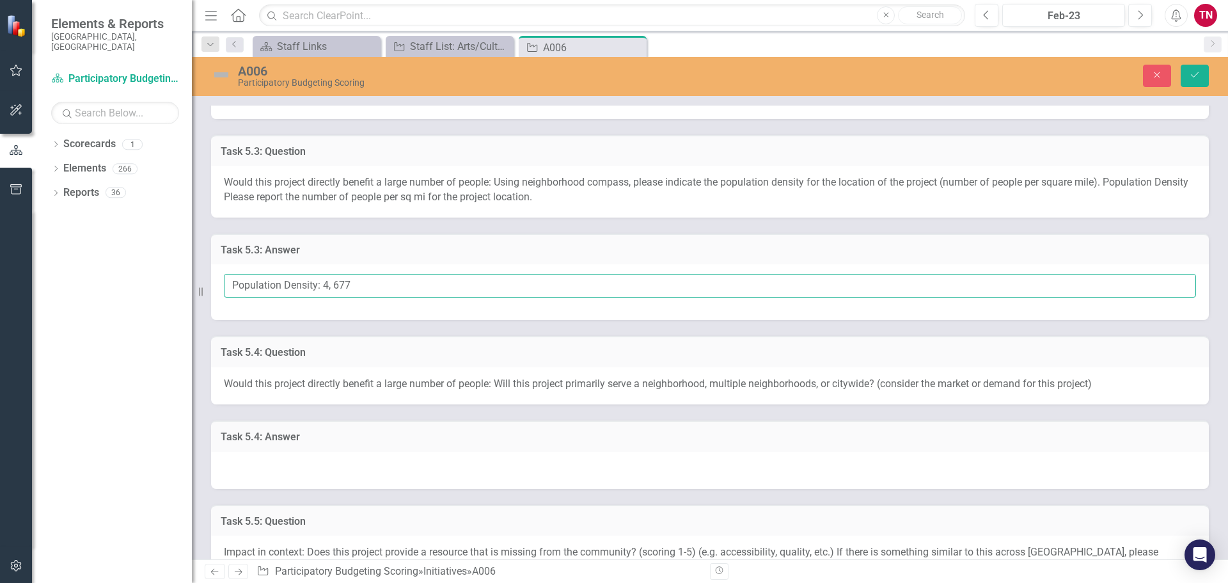
click at [1180, 65] on button "Save" at bounding box center [1194, 76] width 28 height 22
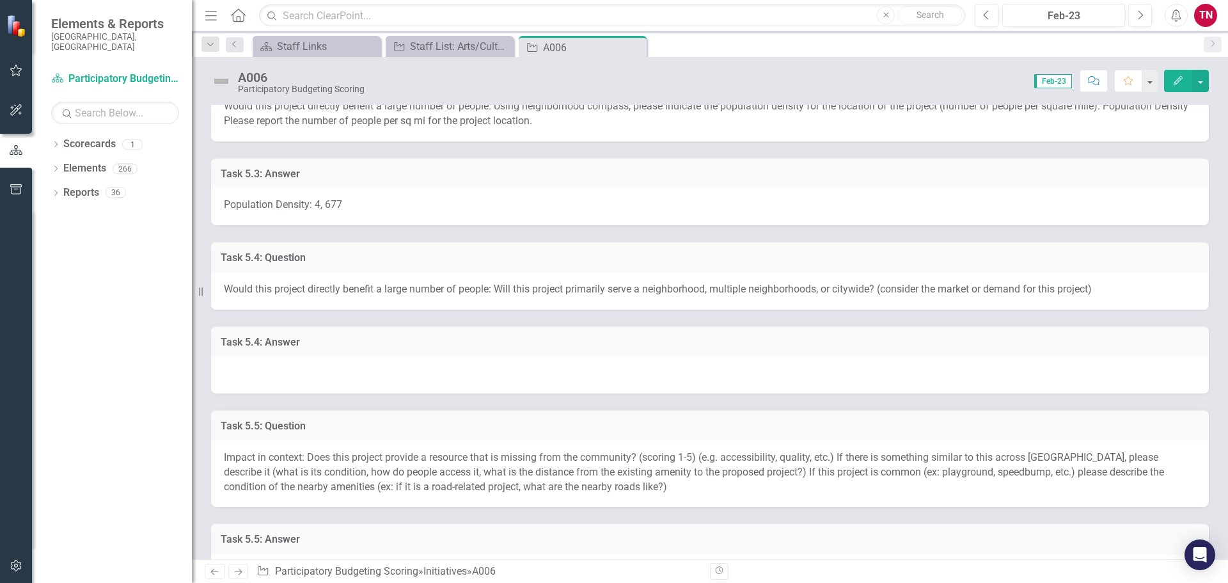
scroll to position [698, 0]
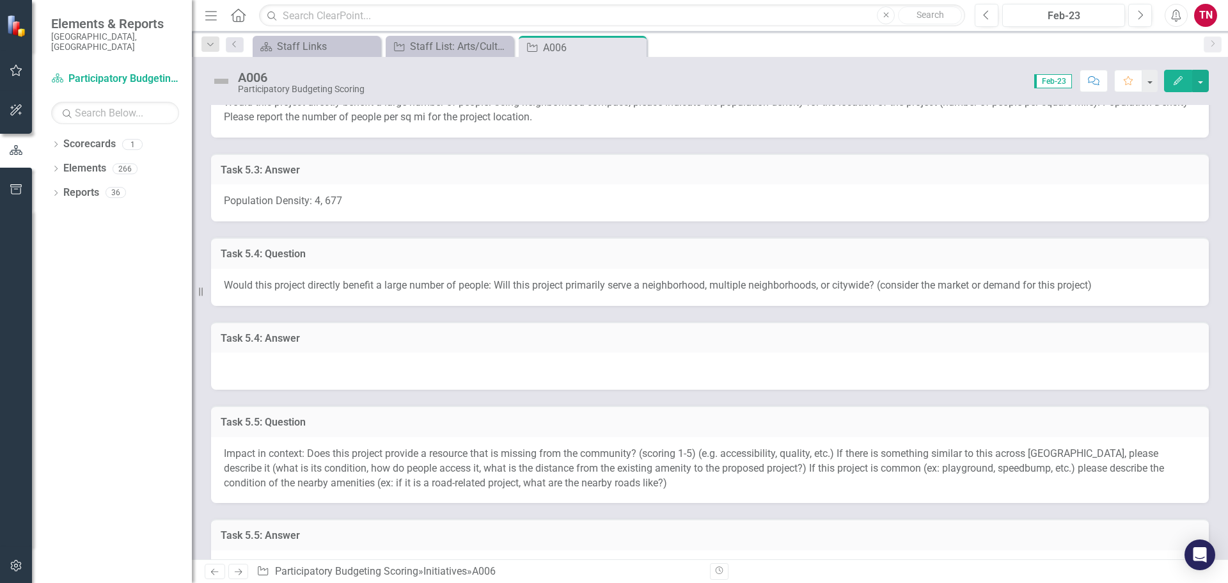
click at [349, 366] on div at bounding box center [710, 370] width 998 height 37
click at [383, 372] on div at bounding box center [710, 370] width 998 height 37
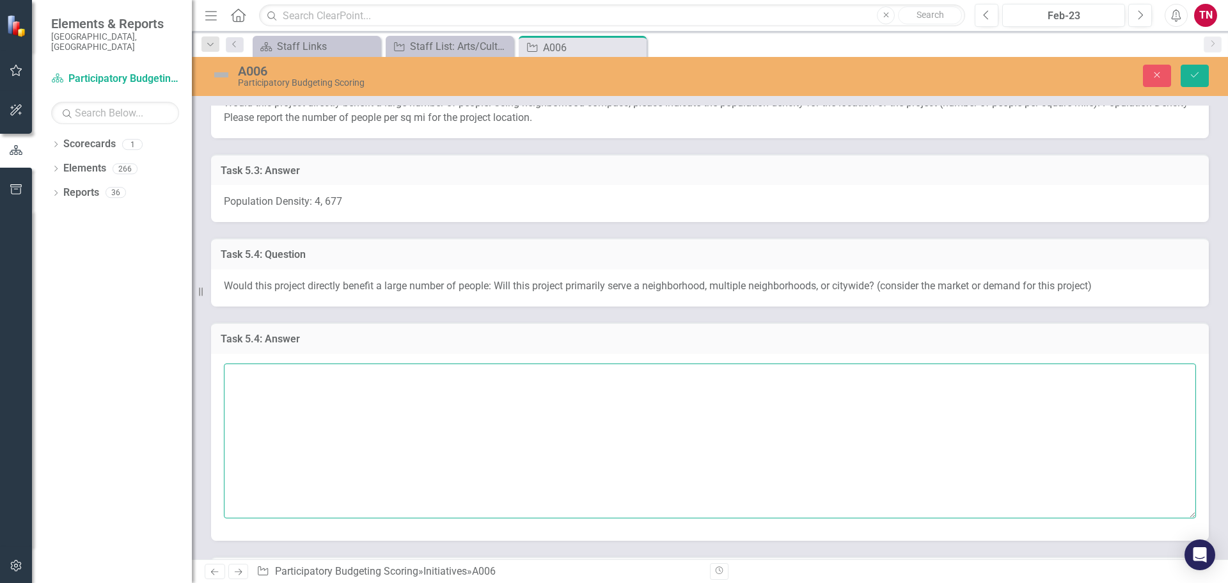
click at [527, 417] on textarea at bounding box center [710, 440] width 972 height 155
type textarea "T"
type textarea "U"
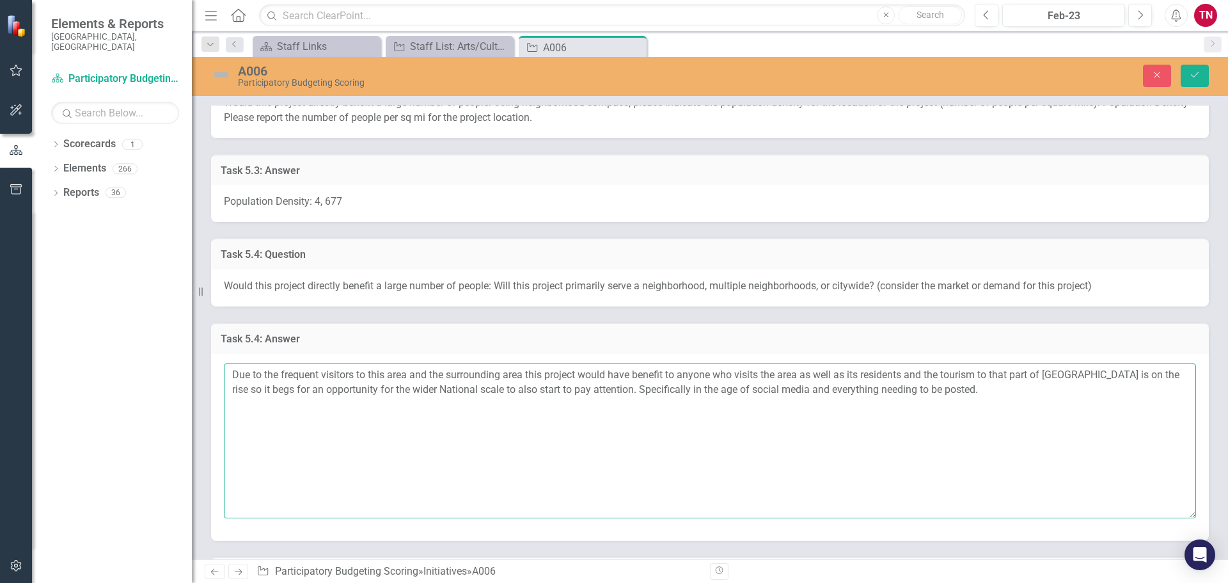
click at [597, 398] on textarea "Due to the frequent visitors to this area and the surrounding area this project…" at bounding box center [710, 440] width 972 height 155
type textarea "Due to the frequent visitors to this area and the surrounding area this project…"
click at [1189, 75] on icon "Save" at bounding box center [1195, 74] width 12 height 9
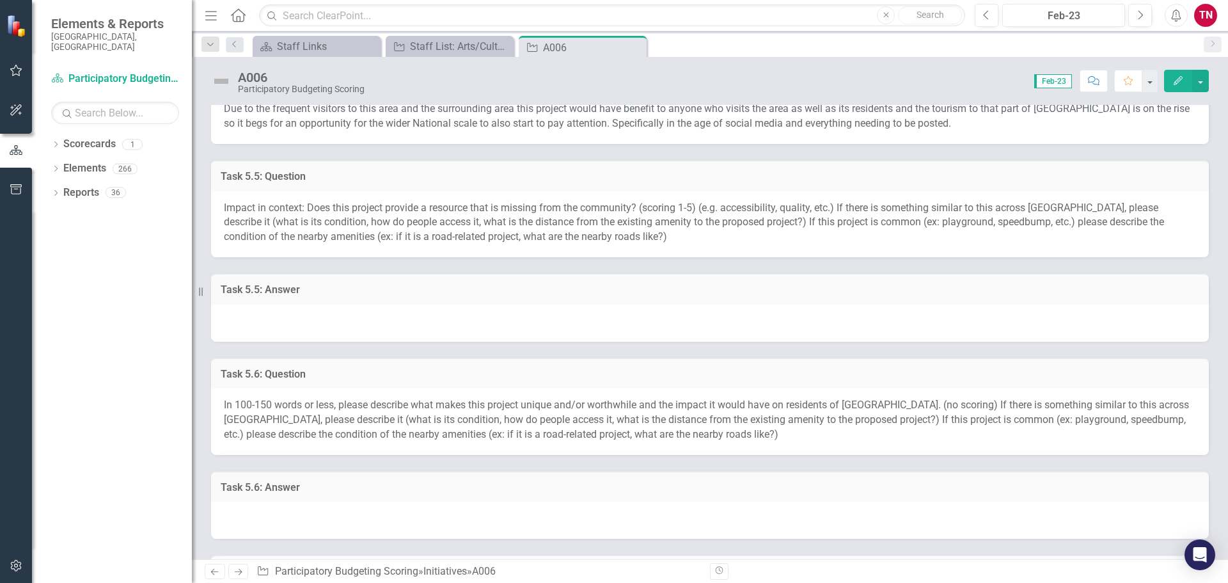
scroll to position [954, 0]
click at [707, 313] on div at bounding box center [710, 326] width 998 height 37
click at [595, 319] on div at bounding box center [710, 326] width 998 height 37
click at [529, 317] on div at bounding box center [710, 326] width 998 height 37
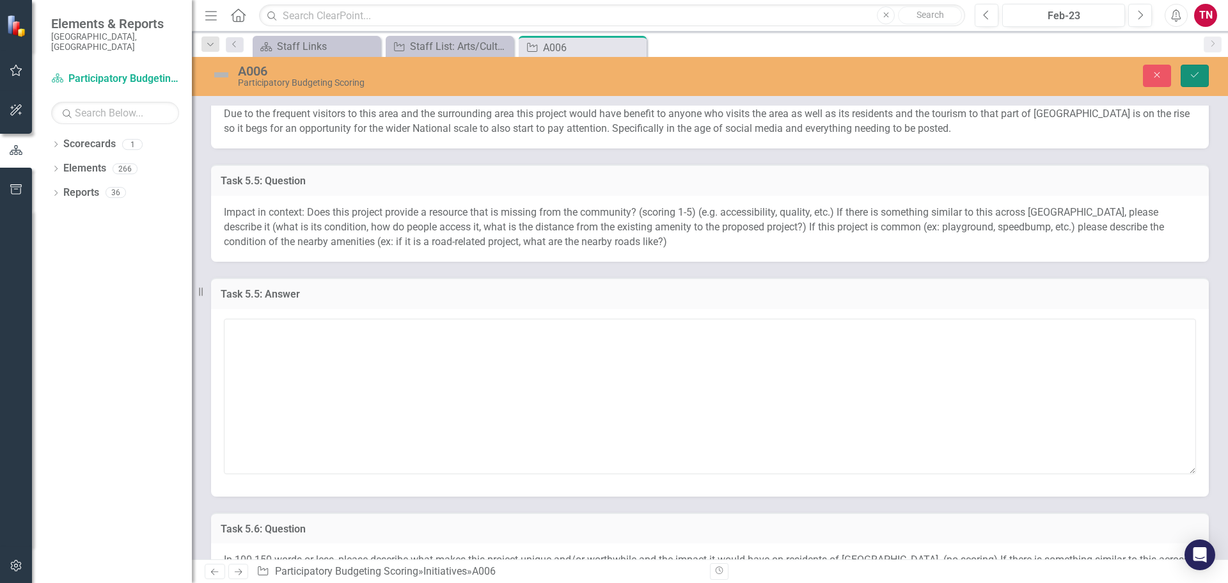
click at [1194, 77] on icon "submit" at bounding box center [1195, 74] width 8 height 5
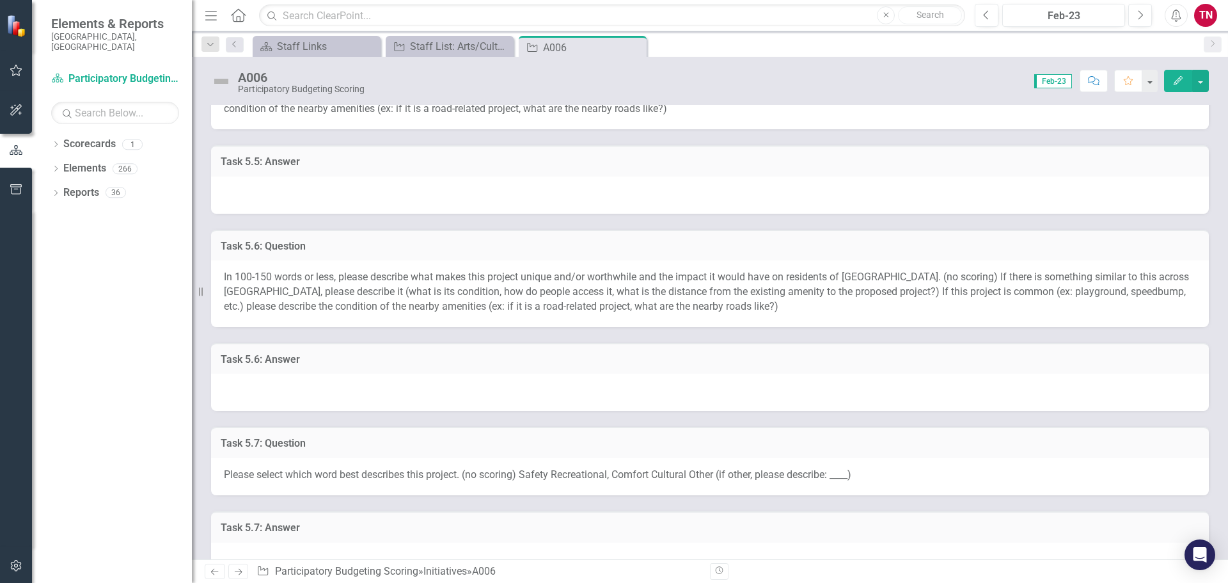
scroll to position [1085, 0]
click at [471, 193] on div at bounding box center [710, 195] width 998 height 37
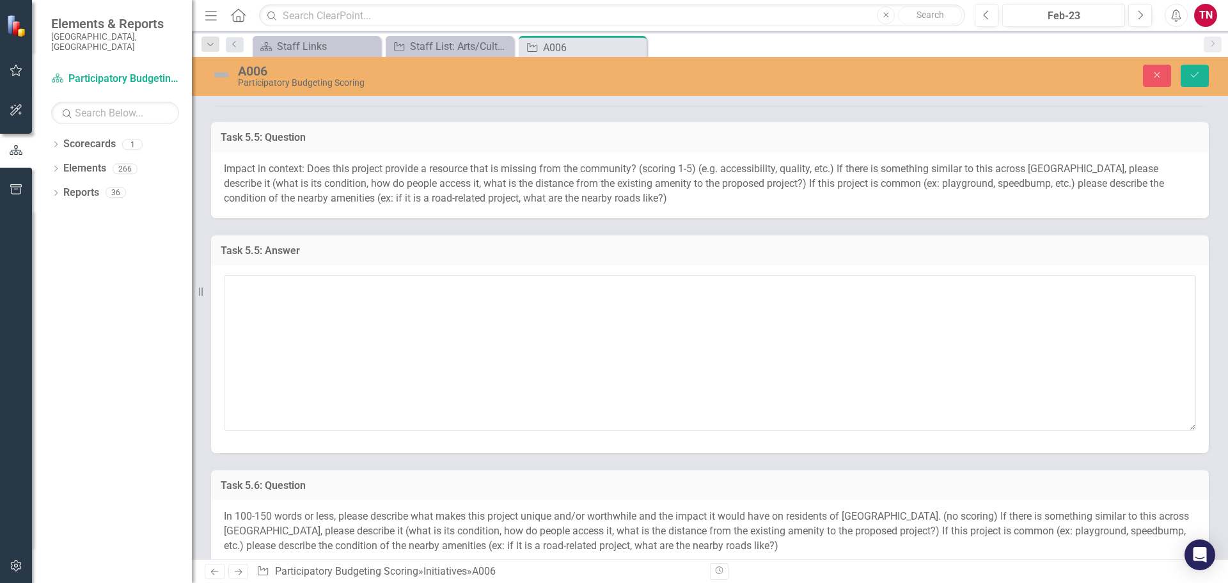
scroll to position [997, 0]
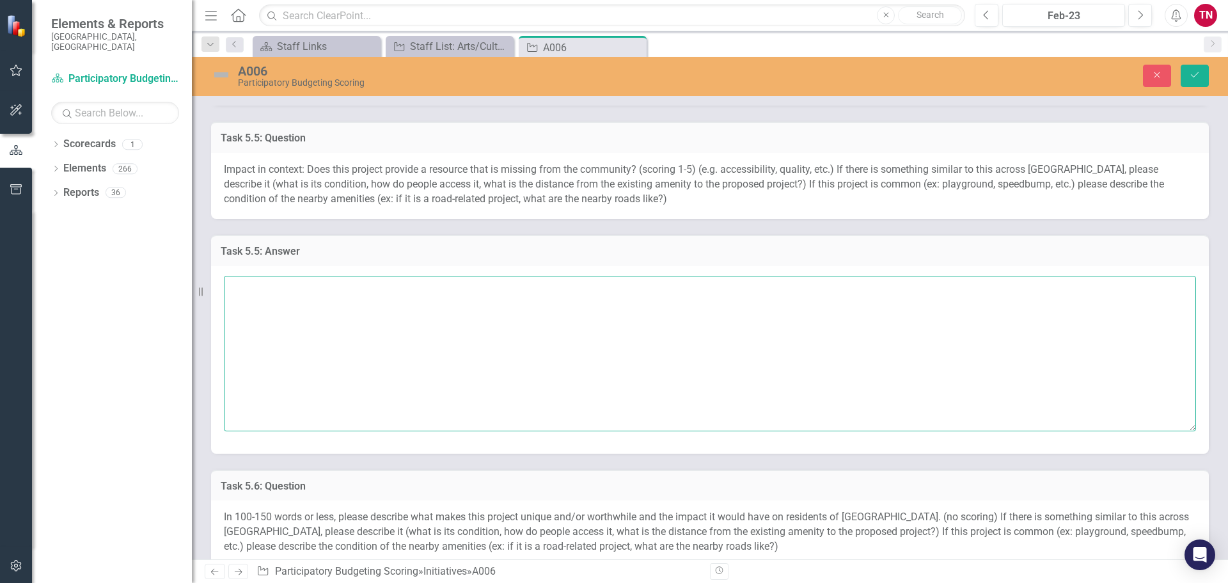
click at [455, 332] on textarea at bounding box center [710, 353] width 972 height 155
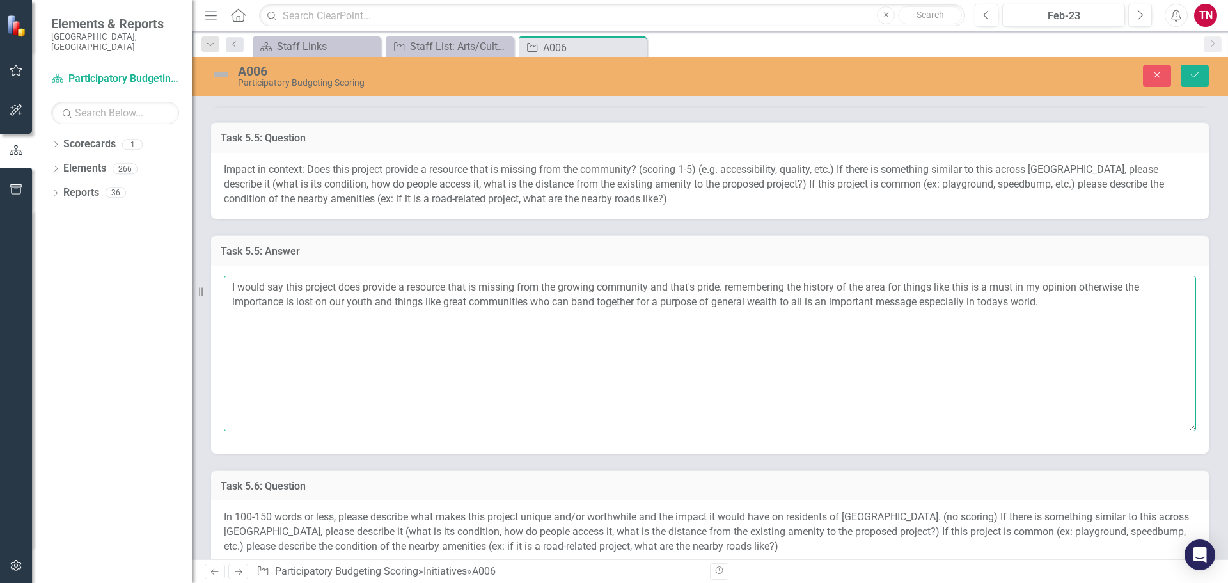
click at [1053, 302] on textarea "I would say this project does provide a resource that is missing from the growi…" at bounding box center [710, 353] width 972 height 155
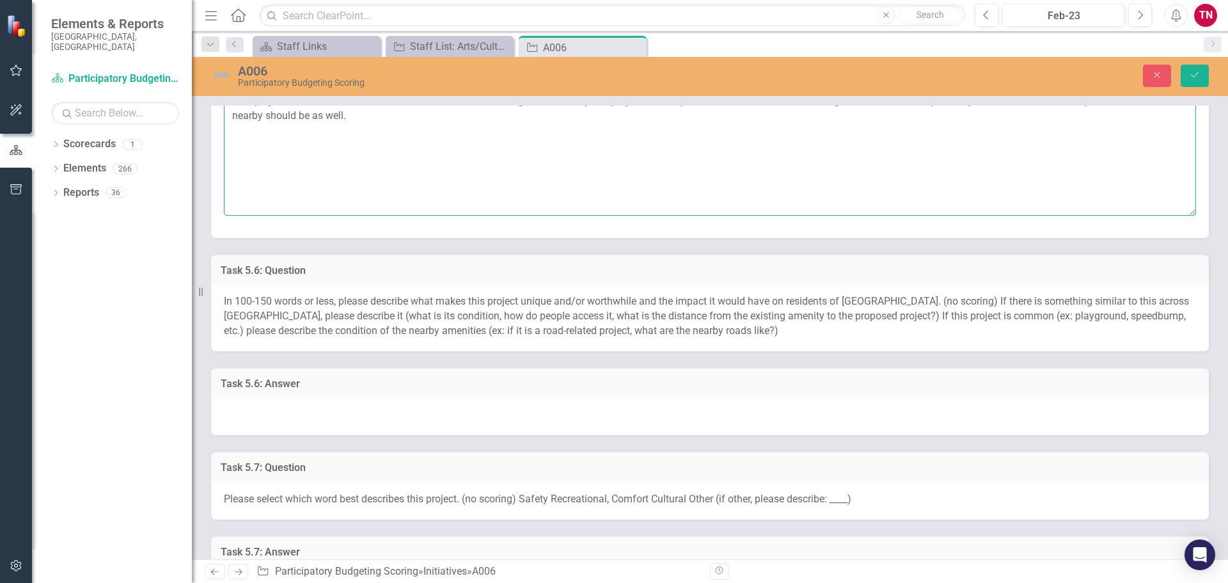
scroll to position [1223, 0]
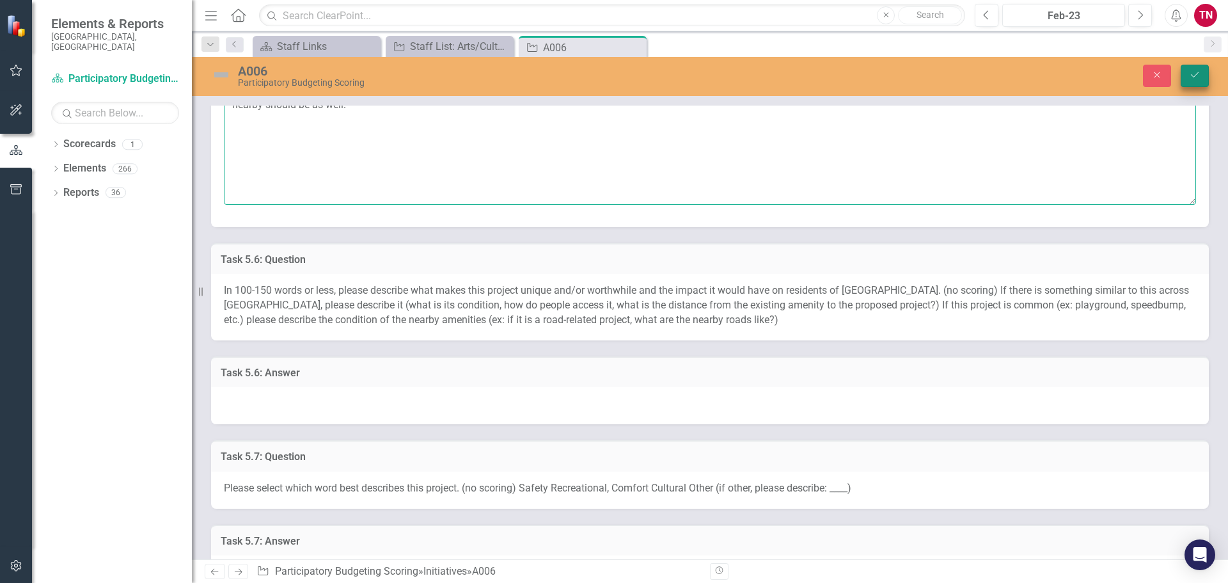
type textarea "I would say this project does provide a resource that is missing from the growi…"
click at [1203, 72] on button "Save" at bounding box center [1194, 76] width 28 height 22
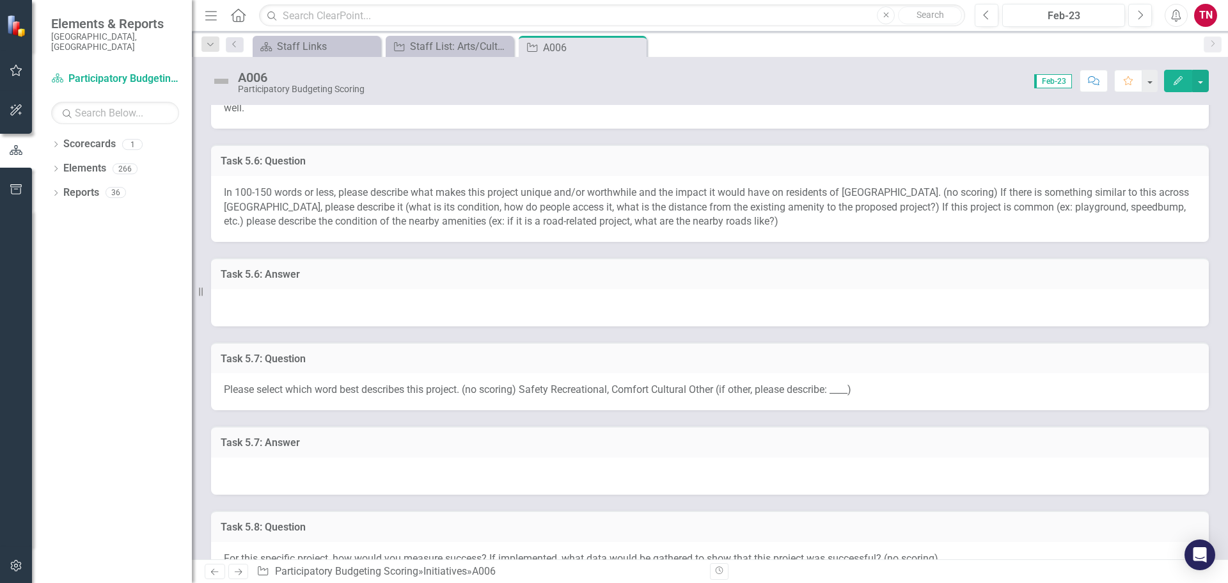
scroll to position [1215, 0]
click at [507, 292] on div at bounding box center [710, 306] width 998 height 37
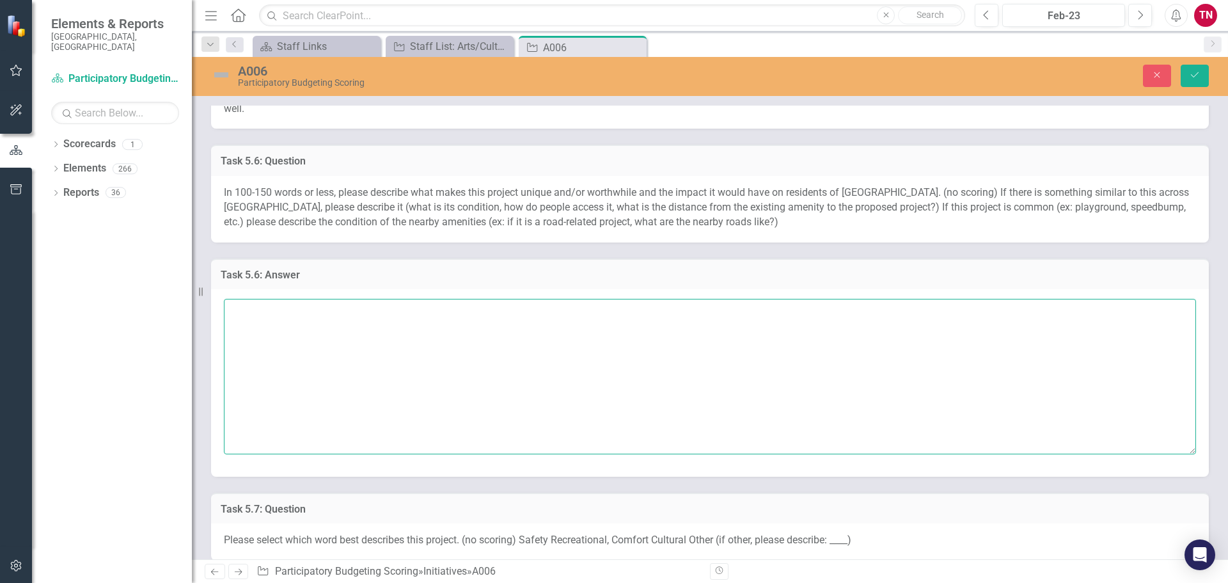
click at [390, 327] on textarea at bounding box center [710, 376] width 972 height 155
paste textarea "Lor Ipsu Dolor: Sitam Conse’a Elits Doei Tempor in utlaboreet dolore, Magnaa’e …"
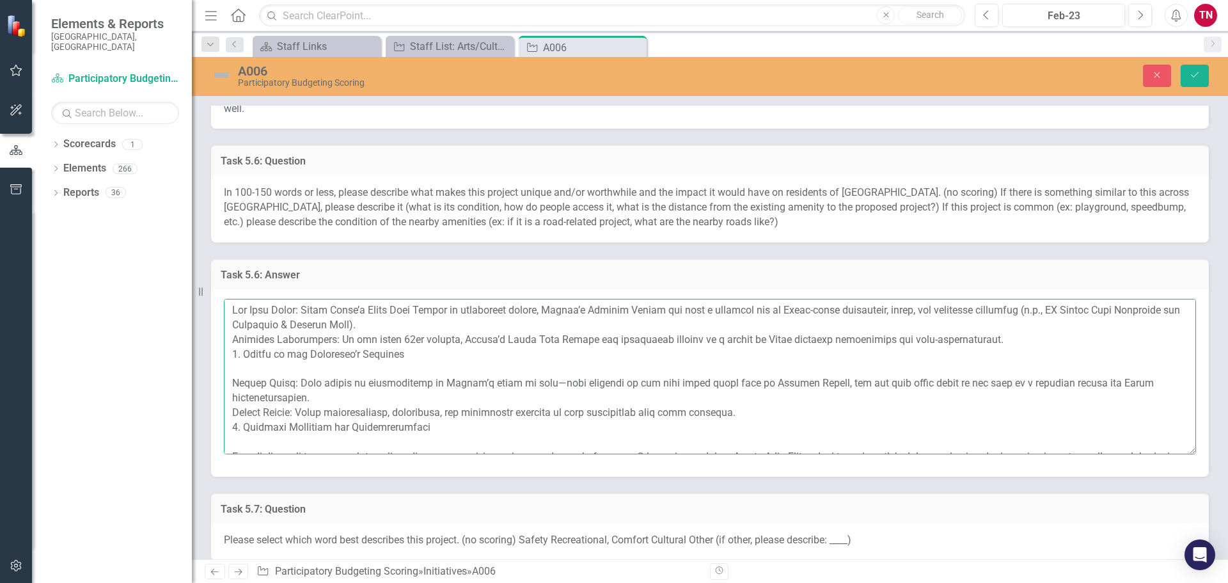
scroll to position [9, 0]
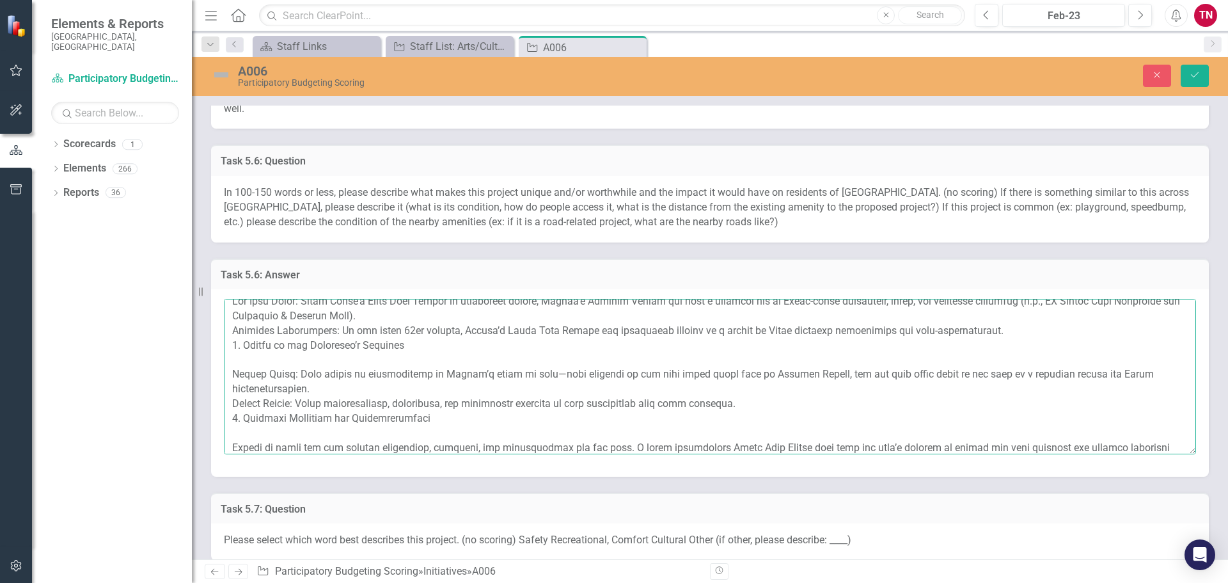
click at [244, 421] on textarea at bounding box center [710, 376] width 972 height 155
drag, startPoint x: 421, startPoint y: 421, endPoint x: 209, endPoint y: 418, distance: 211.7
click at [209, 418] on div "Task 5.6: Answer" at bounding box center [709, 359] width 1017 height 234
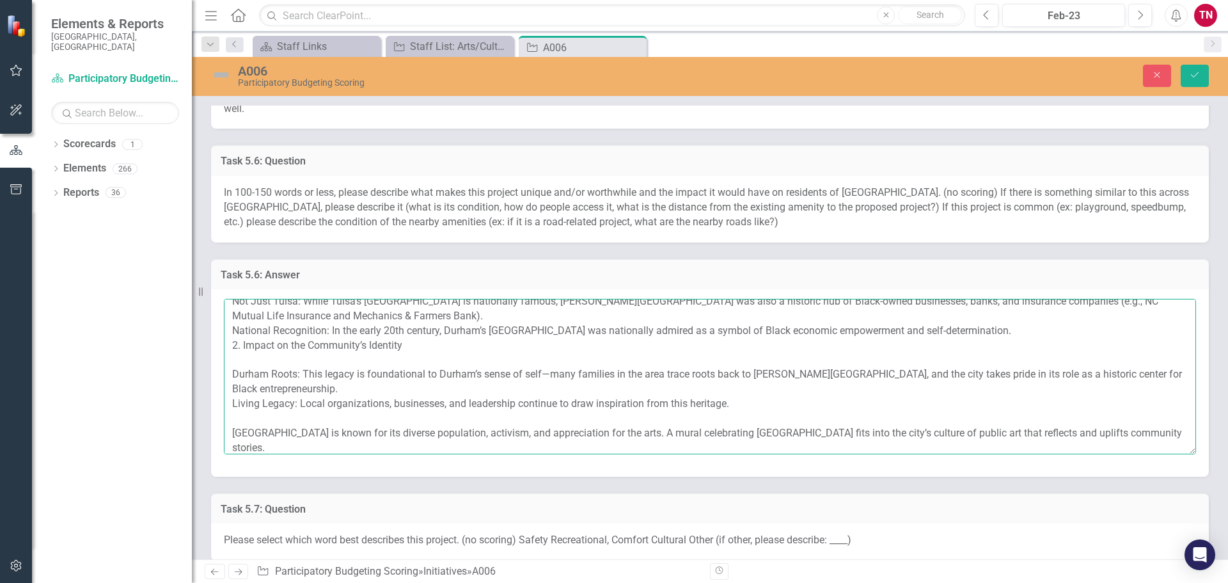
scroll to position [0, 0]
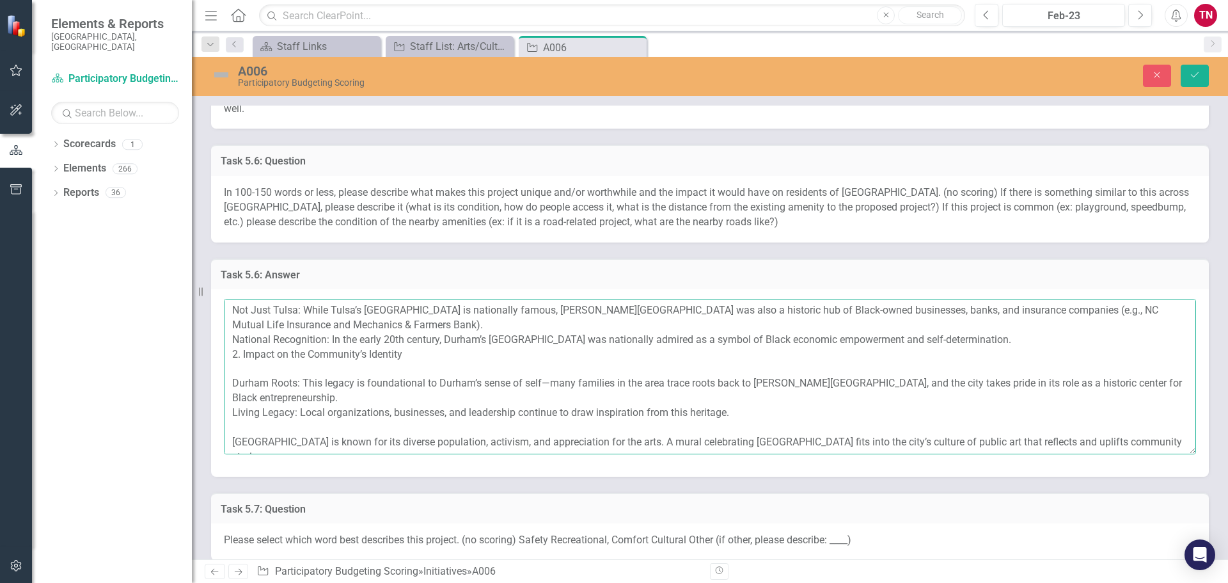
click at [231, 445] on textarea "Not Just Tulsa: While Tulsa’s [GEOGRAPHIC_DATA] is nationally famous, [PERSON_N…" at bounding box center [710, 376] width 972 height 155
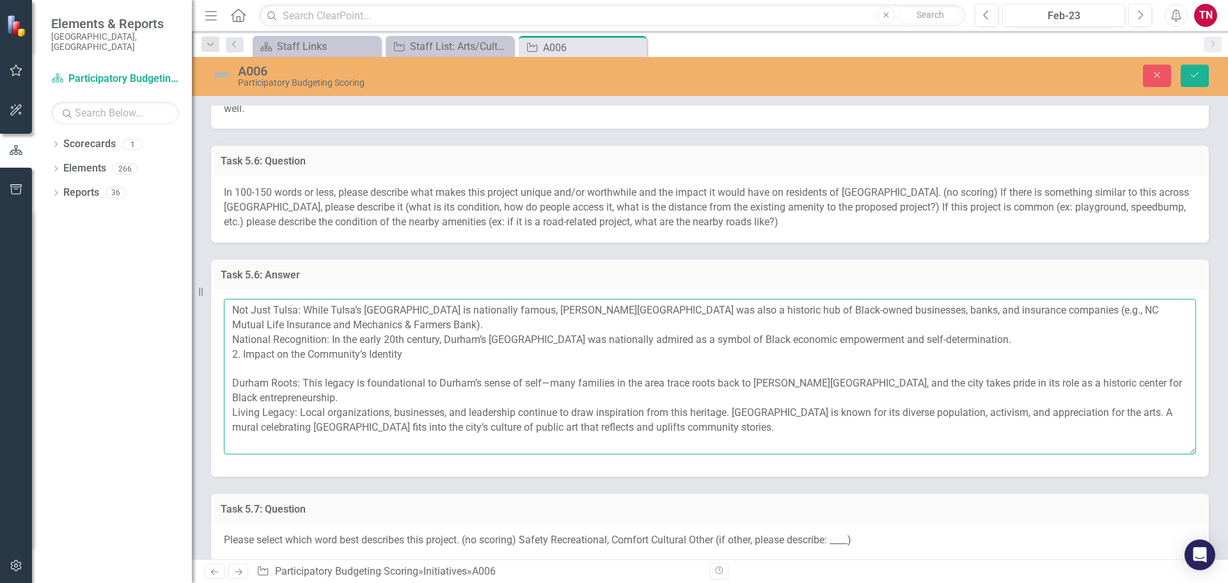
click at [299, 411] on textarea "Not Just Tulsa: While Tulsa’s [GEOGRAPHIC_DATA] is nationally famous, [PERSON_N…" at bounding box center [710, 376] width 972 height 155
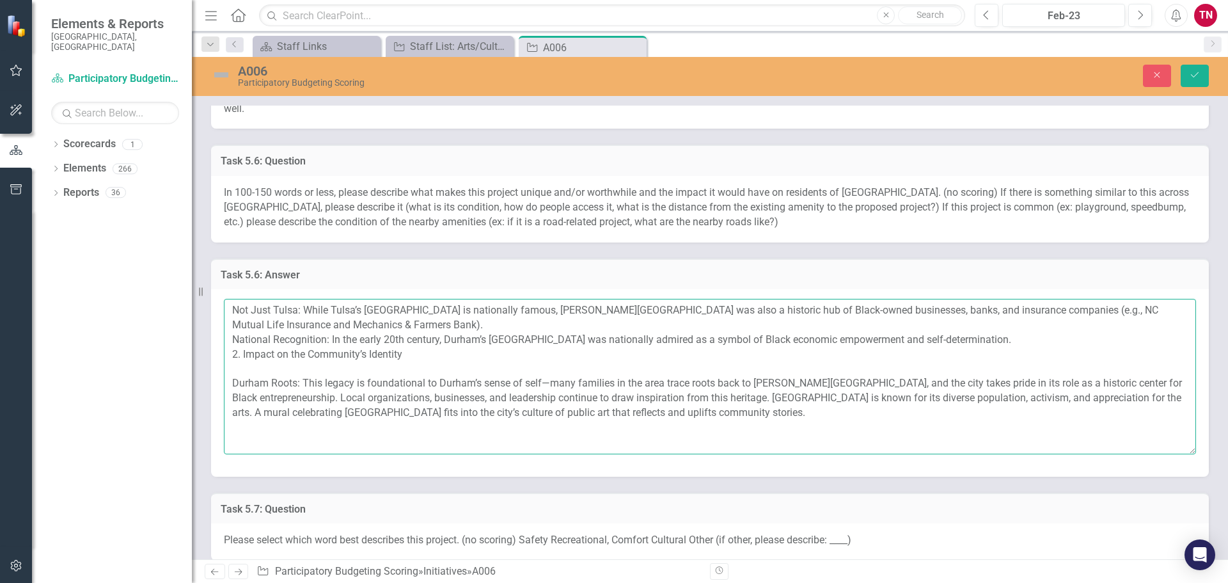
drag, startPoint x: 304, startPoint y: 379, endPoint x: 166, endPoint y: 378, distance: 137.5
click at [166, 378] on div "Elements & Reports City of [GEOGRAPHIC_DATA], [GEOGRAPHIC_DATA] Scorecard Parti…" at bounding box center [614, 291] width 1228 height 583
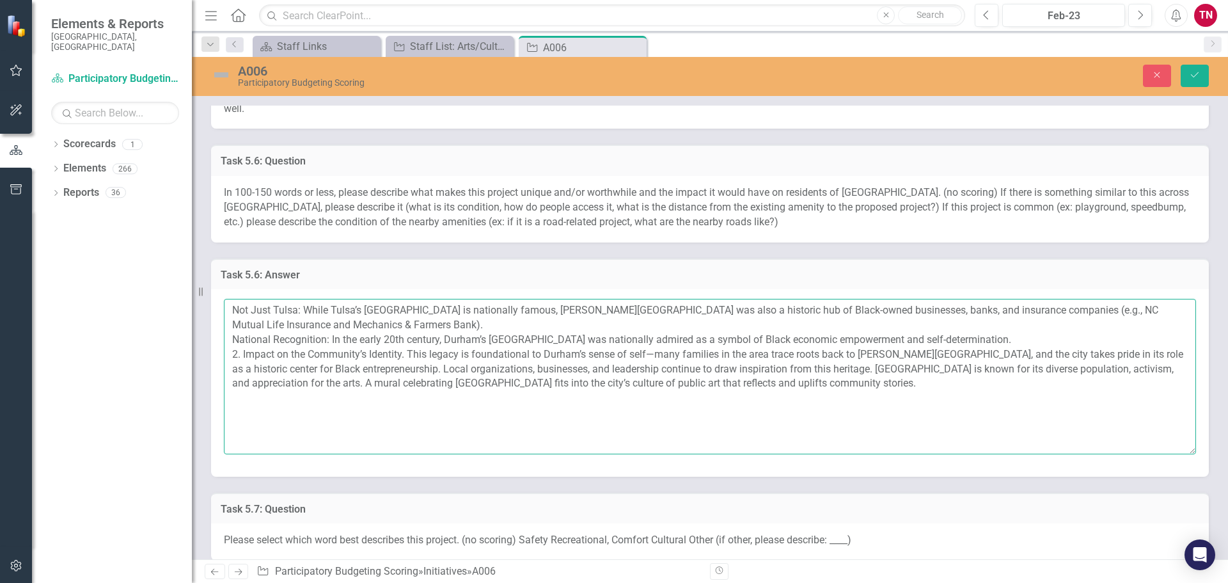
click at [243, 353] on textarea "Not Just Tulsa: While Tulsa’s [GEOGRAPHIC_DATA] is nationally famous, [PERSON_N…" at bounding box center [710, 376] width 972 height 155
click at [333, 340] on textarea "Not Just Tulsa: While Tulsa’s [GEOGRAPHIC_DATA] is nationally famous, [PERSON_N…" at bounding box center [710, 376] width 972 height 155
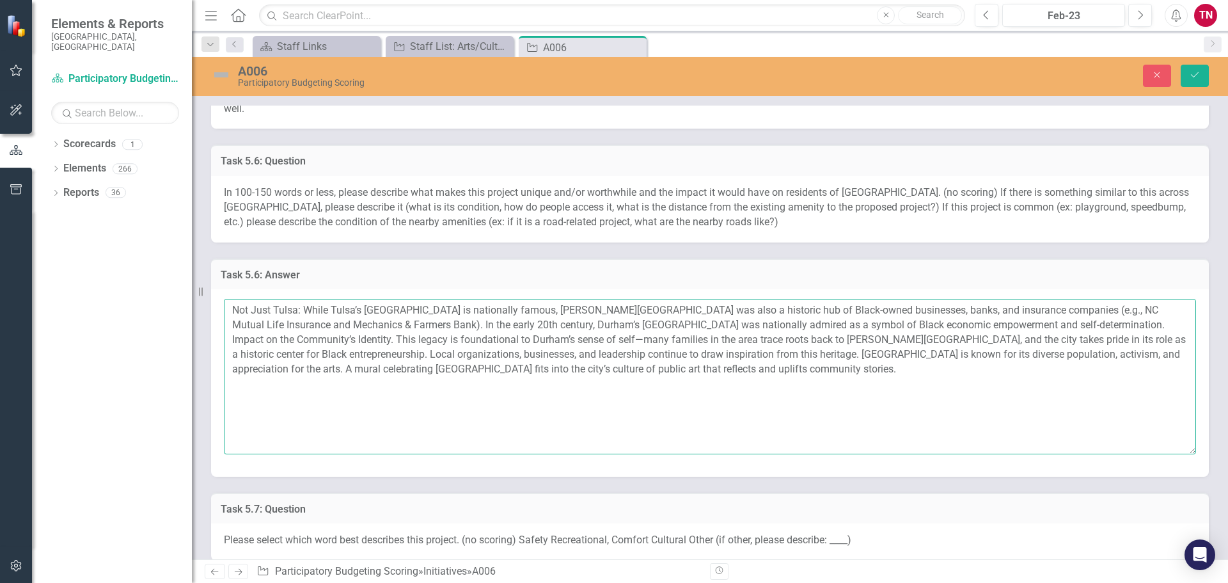
drag, startPoint x: 302, startPoint y: 308, endPoint x: 210, endPoint y: 308, distance: 92.1
click at [210, 308] on div "Task 5.6: Answer Not Just Tulsa: While Tulsa’s [GEOGRAPHIC_DATA] is nationally …" at bounding box center [709, 359] width 1017 height 234
drag, startPoint x: 312, startPoint y: 324, endPoint x: 1144, endPoint y: 325, distance: 831.9
click at [1144, 325] on textarea "While Tulsa’s [GEOGRAPHIC_DATA] is nationally famous, [PERSON_NAME][GEOGRAPHIC_…" at bounding box center [710, 376] width 972 height 155
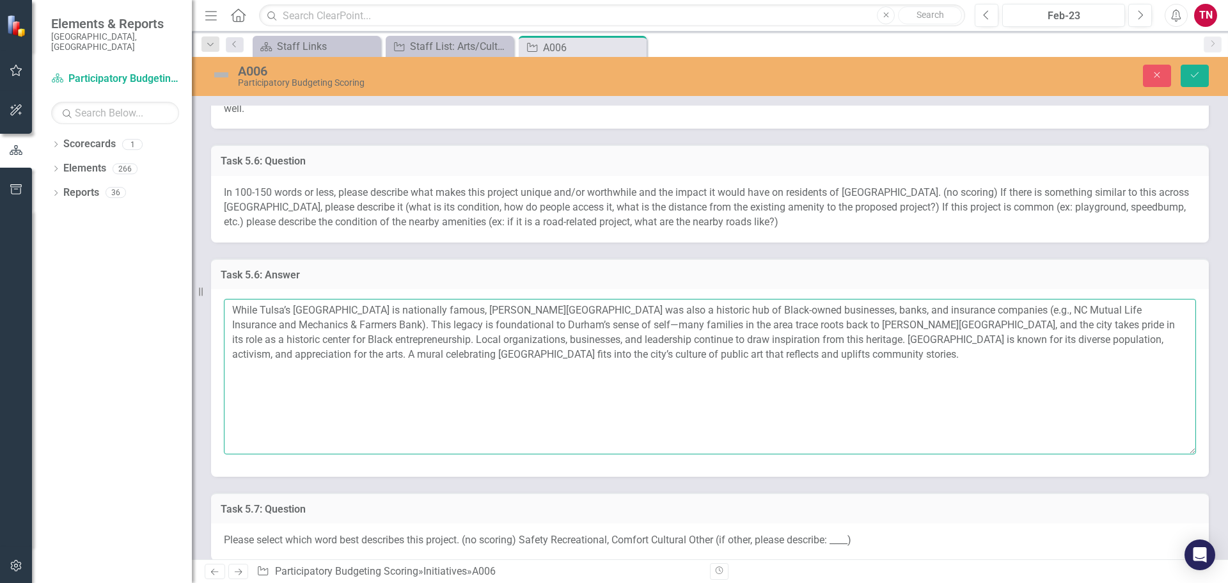
click at [769, 362] on textarea "While Tulsa’s [GEOGRAPHIC_DATA] is nationally famous, [PERSON_NAME][GEOGRAPHIC_…" at bounding box center [710, 376] width 972 height 155
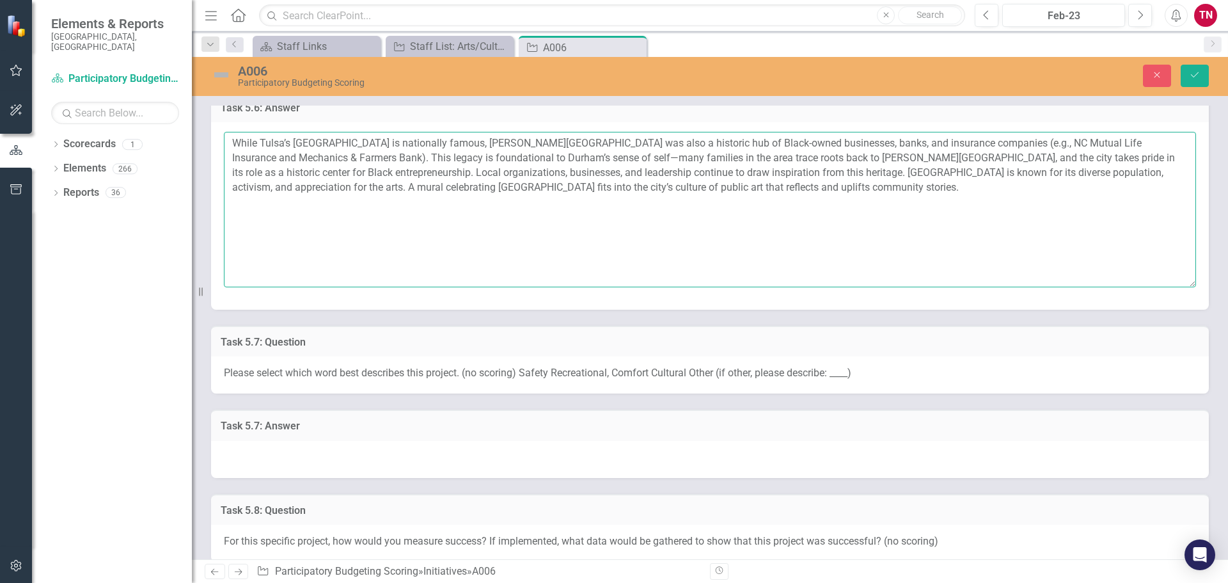
scroll to position [1383, 0]
type textarea "While Tulsa’s [GEOGRAPHIC_DATA] is nationally famous, [PERSON_NAME][GEOGRAPHIC_…"
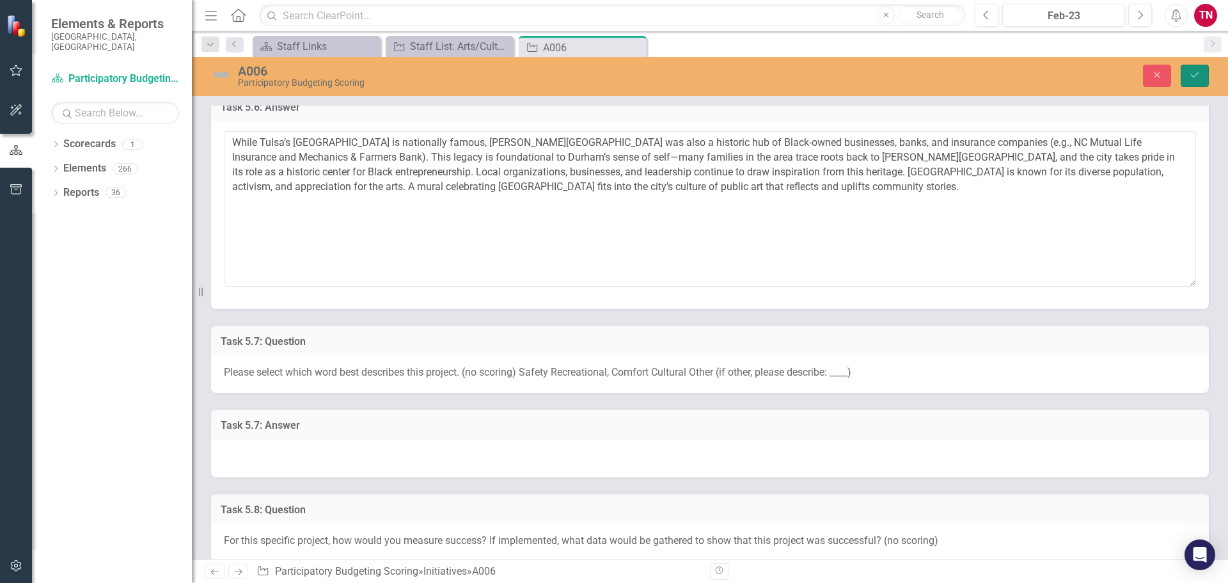
click at [1189, 73] on icon "Save" at bounding box center [1195, 74] width 12 height 9
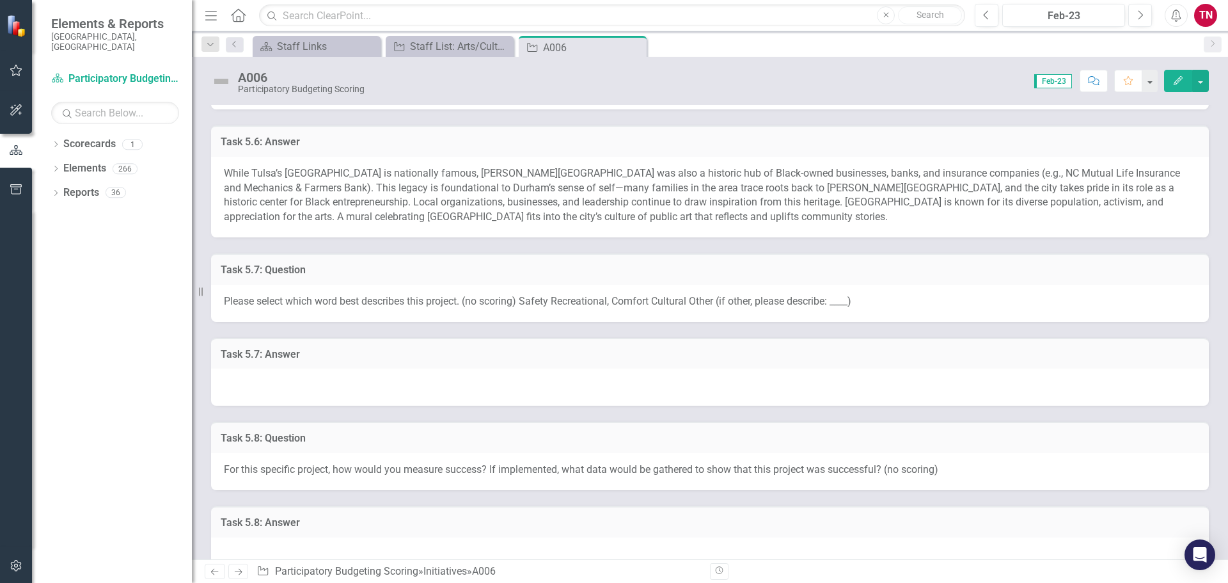
scroll to position [1347, 0]
click at [414, 387] on div at bounding box center [710, 386] width 998 height 37
click at [424, 387] on div at bounding box center [710, 386] width 998 height 37
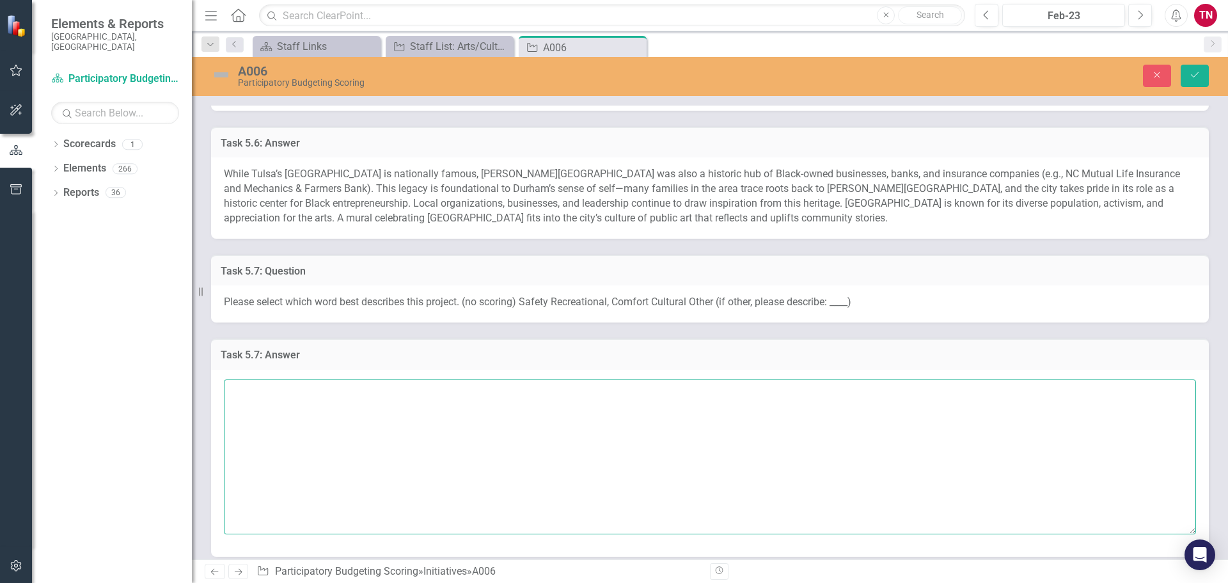
click at [428, 430] on textarea at bounding box center [710, 456] width 972 height 155
type textarea "A"
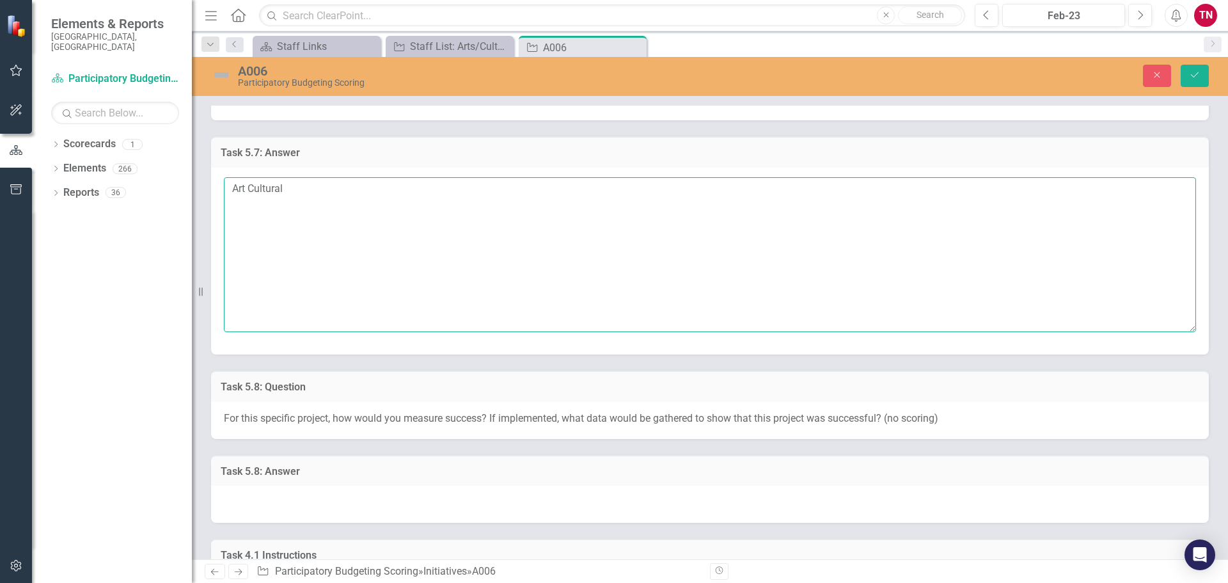
scroll to position [1544, 0]
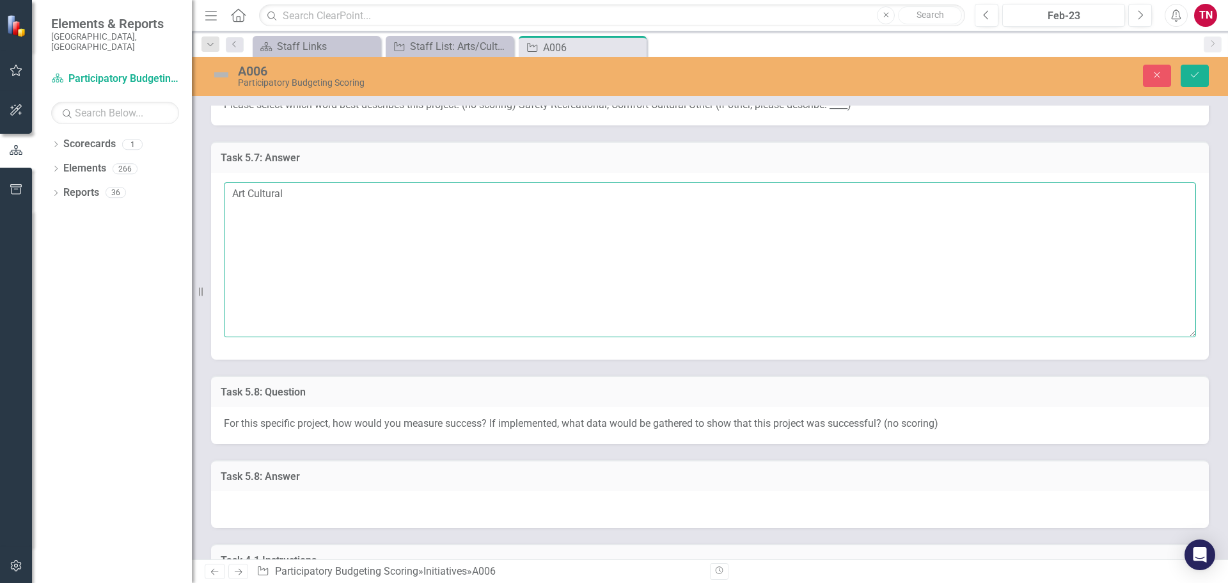
drag, startPoint x: 250, startPoint y: 194, endPoint x: 226, endPoint y: 193, distance: 23.7
click at [226, 193] on textarea "Art Cultural" at bounding box center [710, 259] width 972 height 155
click at [289, 194] on textarea "Art Cultural" at bounding box center [710, 259] width 972 height 155
type textarea "A"
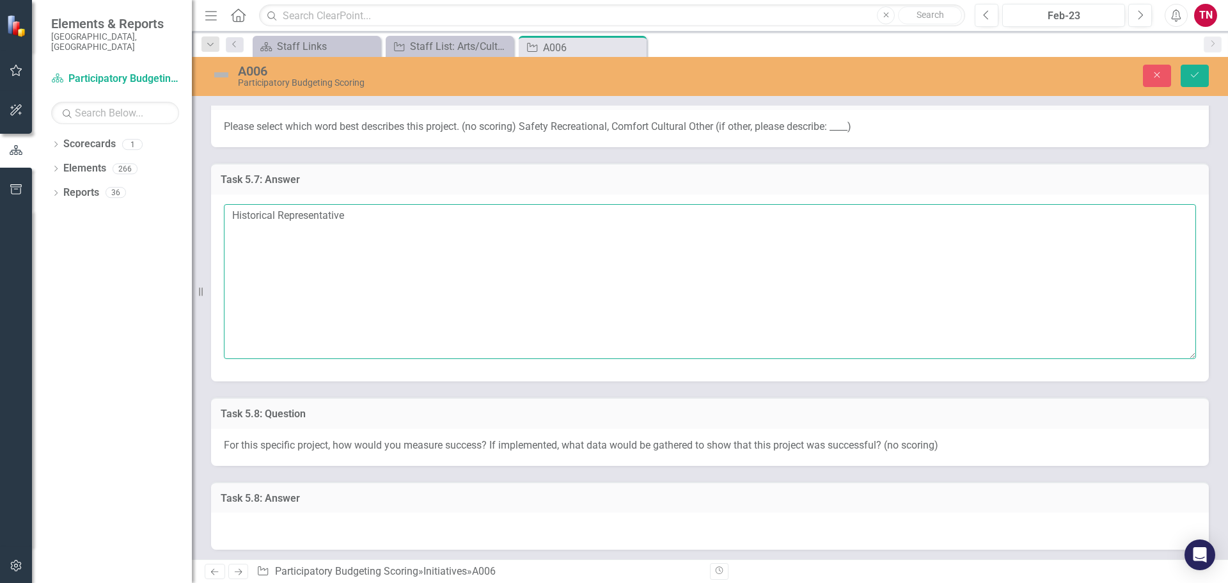
scroll to position [1523, 0]
click at [278, 219] on textarea "Historical Representative" at bounding box center [710, 280] width 972 height 155
click at [377, 267] on textarea "Historically Representative" at bounding box center [710, 280] width 972 height 155
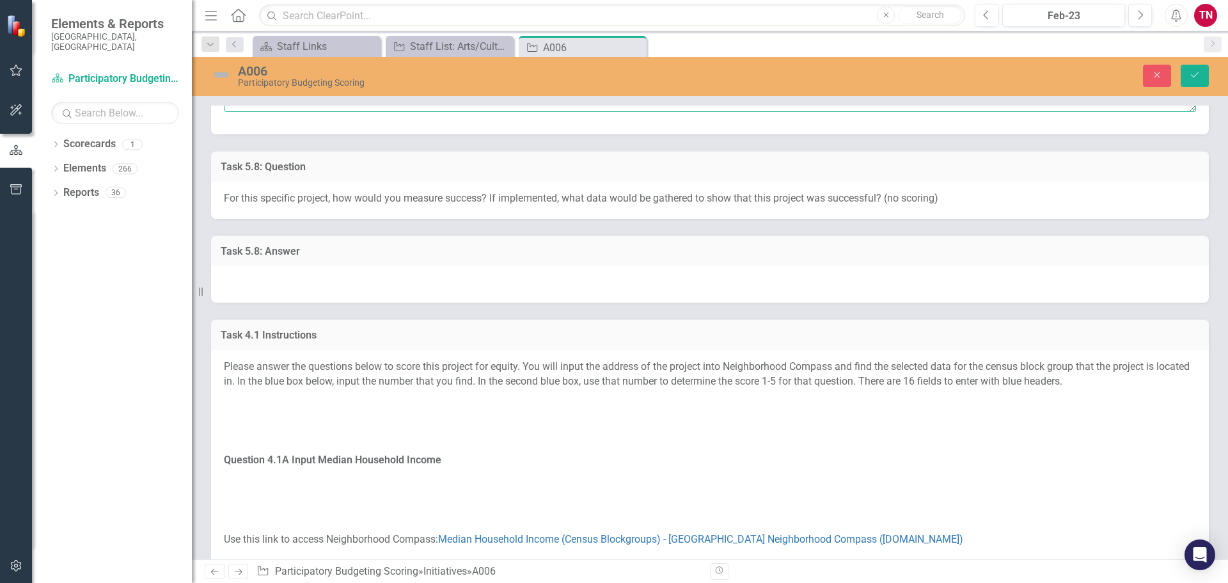
scroll to position [1806, 0]
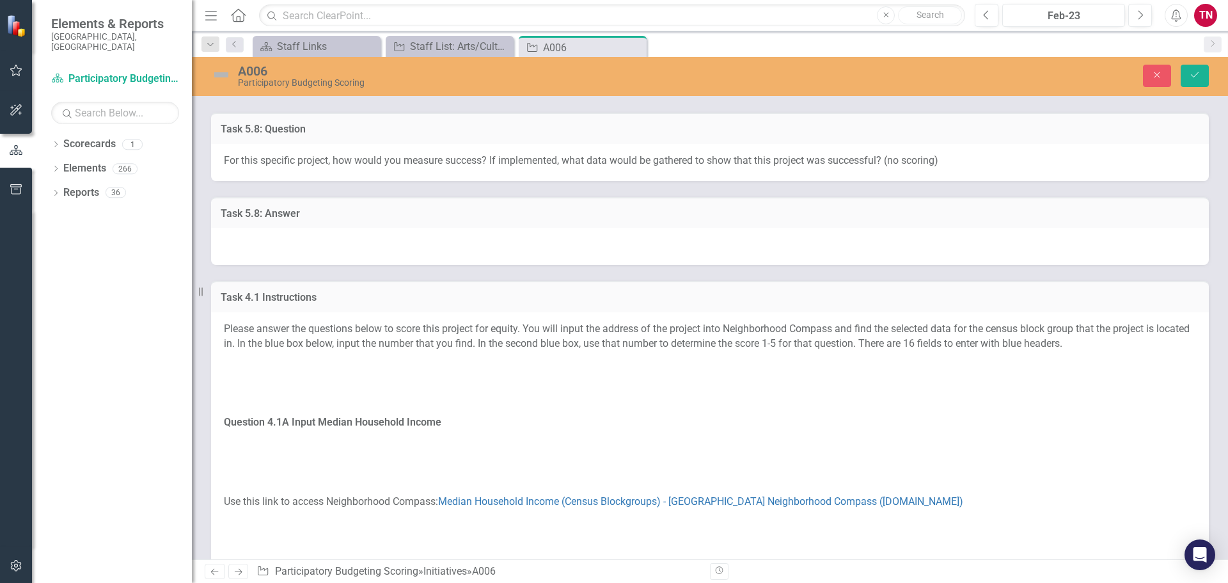
type textarea "Historically Representative"
click at [377, 245] on div at bounding box center [710, 246] width 998 height 37
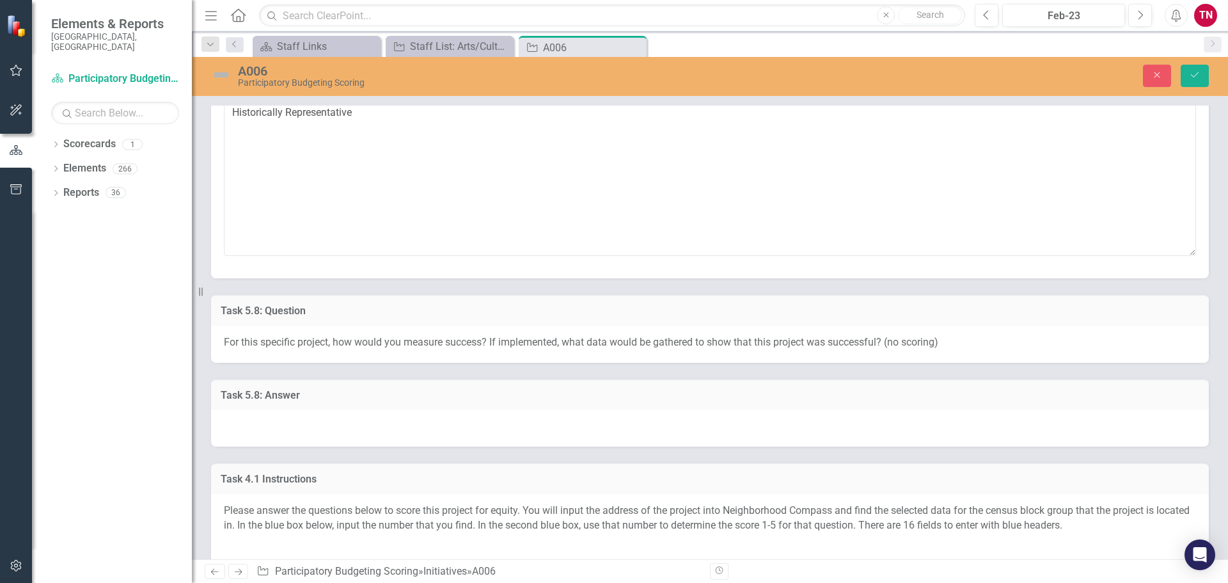
scroll to position [1627, 0]
click at [1203, 75] on button "Save" at bounding box center [1194, 76] width 28 height 22
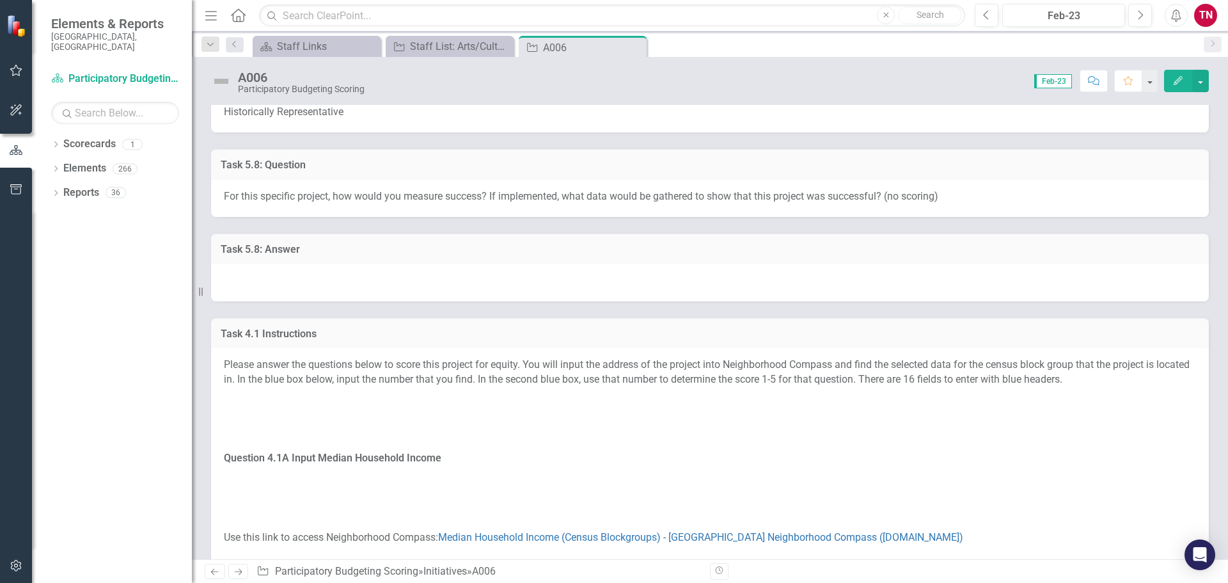
scroll to position [1615, 0]
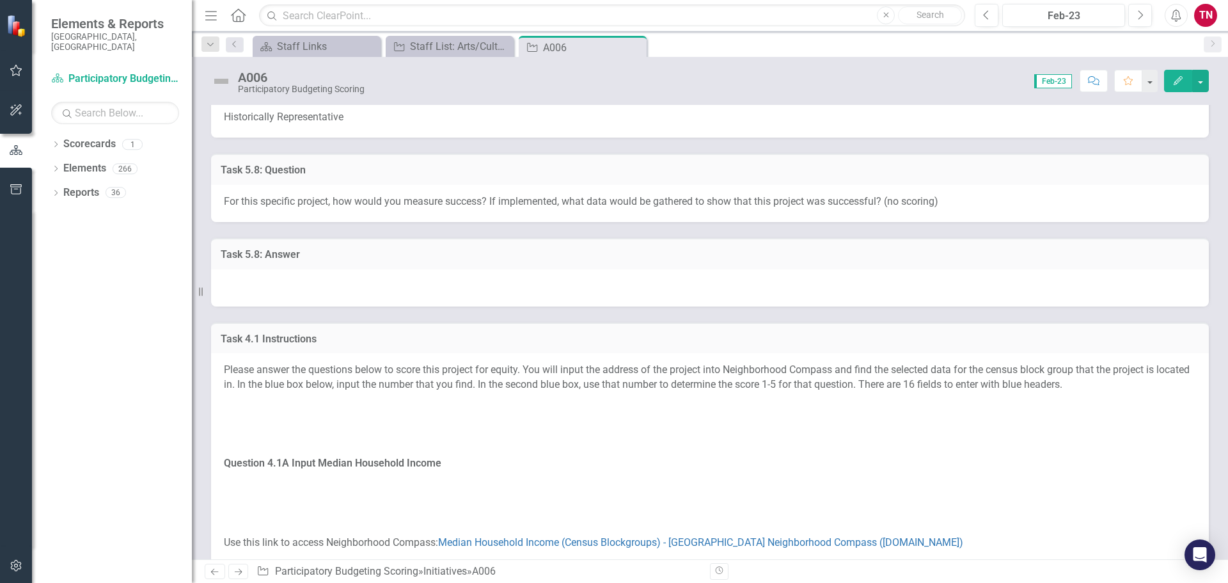
click at [379, 285] on div at bounding box center [710, 287] width 998 height 37
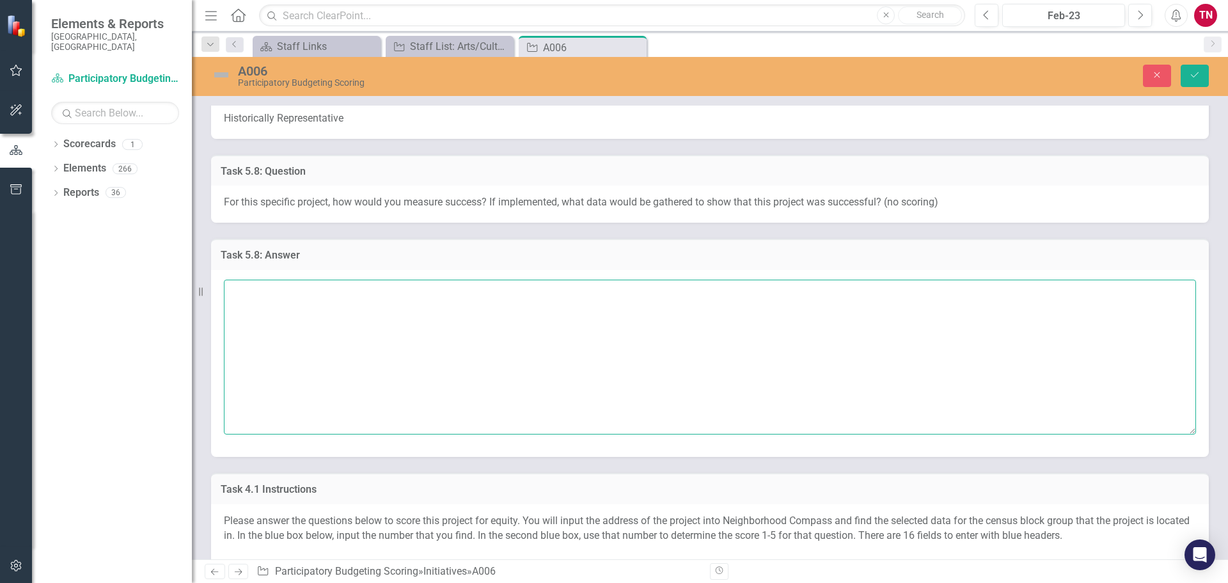
click at [460, 324] on textarea at bounding box center [710, 356] width 972 height 155
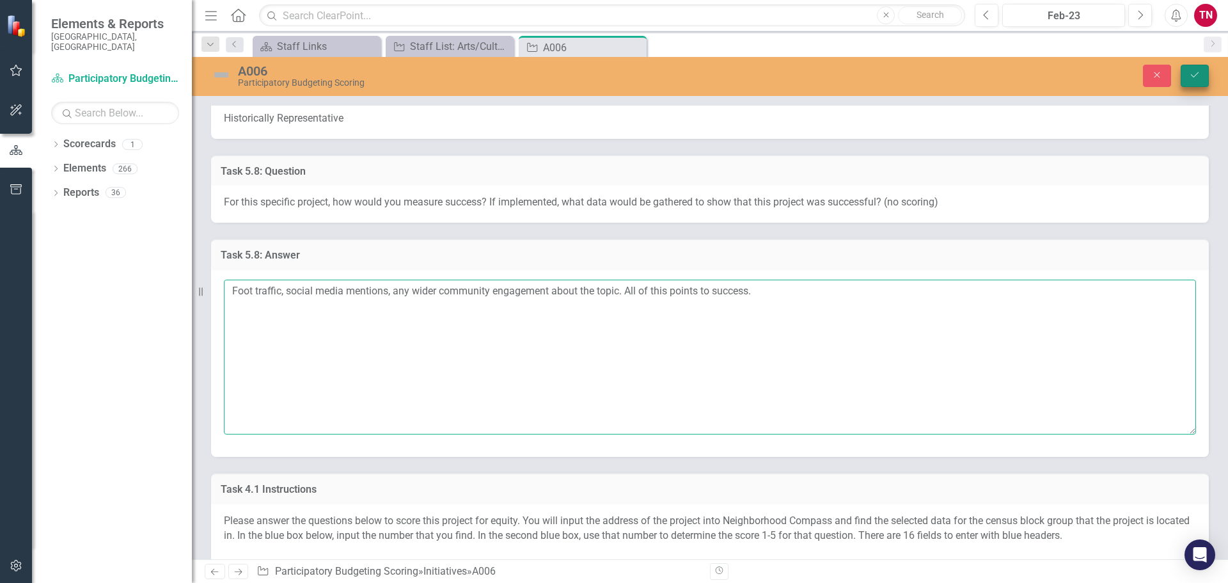
type textarea "Foot traffic, social media mentions, any wider community engagement about the t…"
click at [1200, 79] on icon "Save" at bounding box center [1195, 74] width 12 height 9
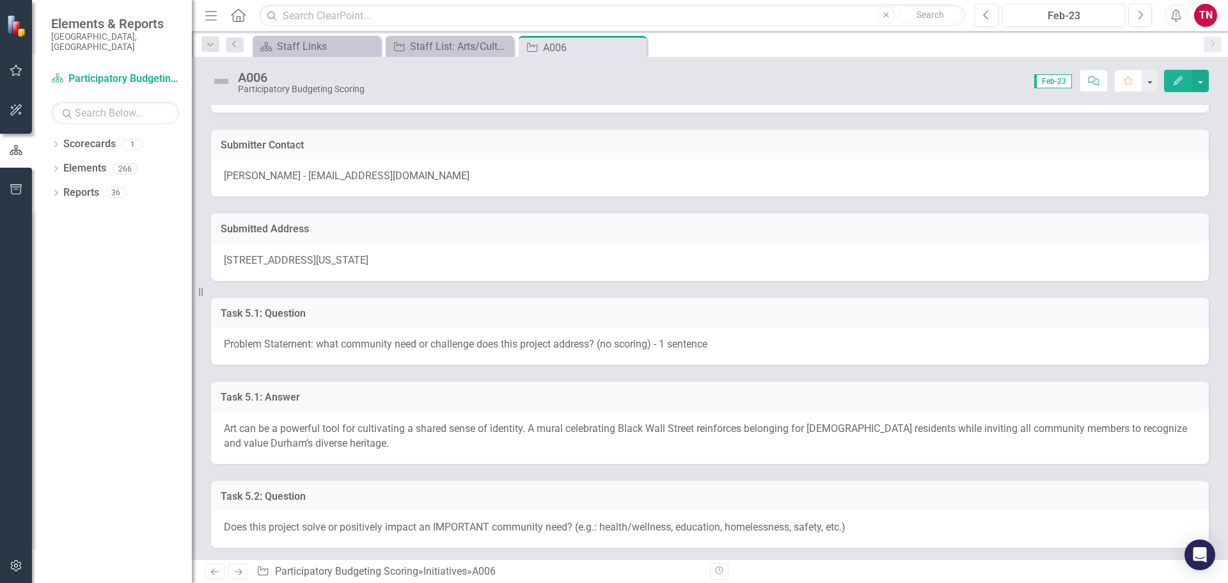
scroll to position [0, 0]
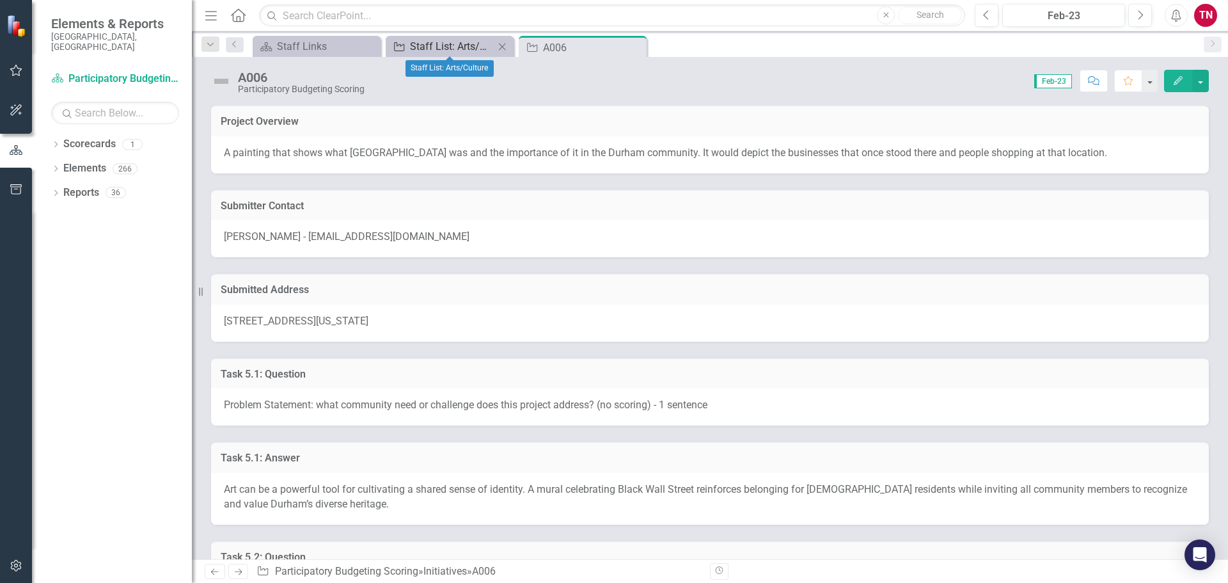
click at [454, 41] on div "Staff List: Arts/Culture" at bounding box center [452, 46] width 84 height 16
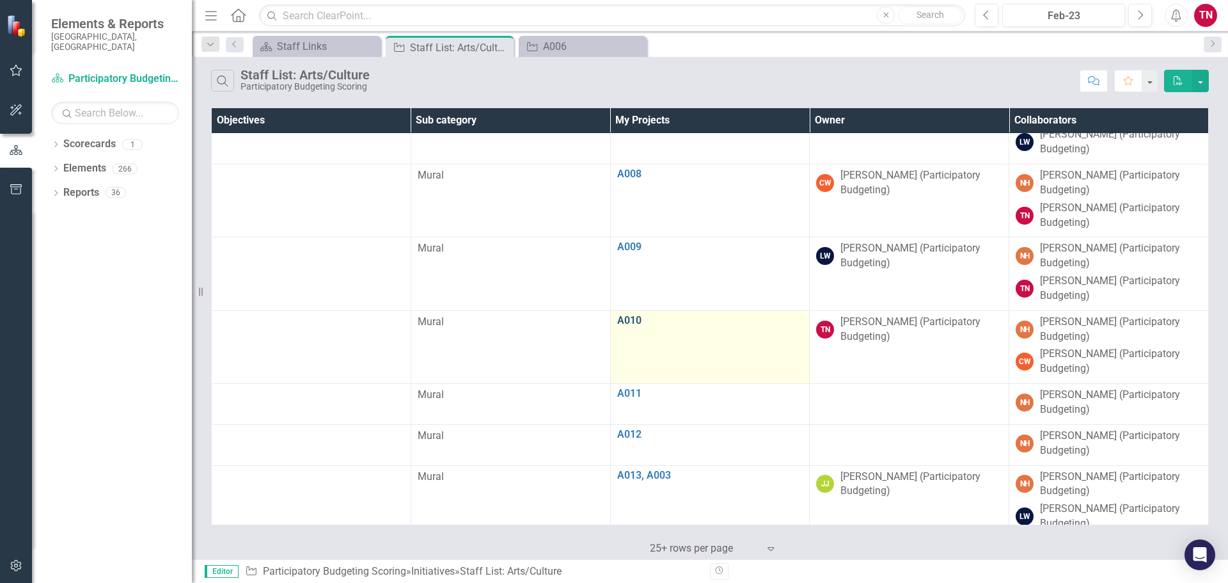
scroll to position [341, 0]
click at [629, 314] on link "A010" at bounding box center [710, 320] width 186 height 12
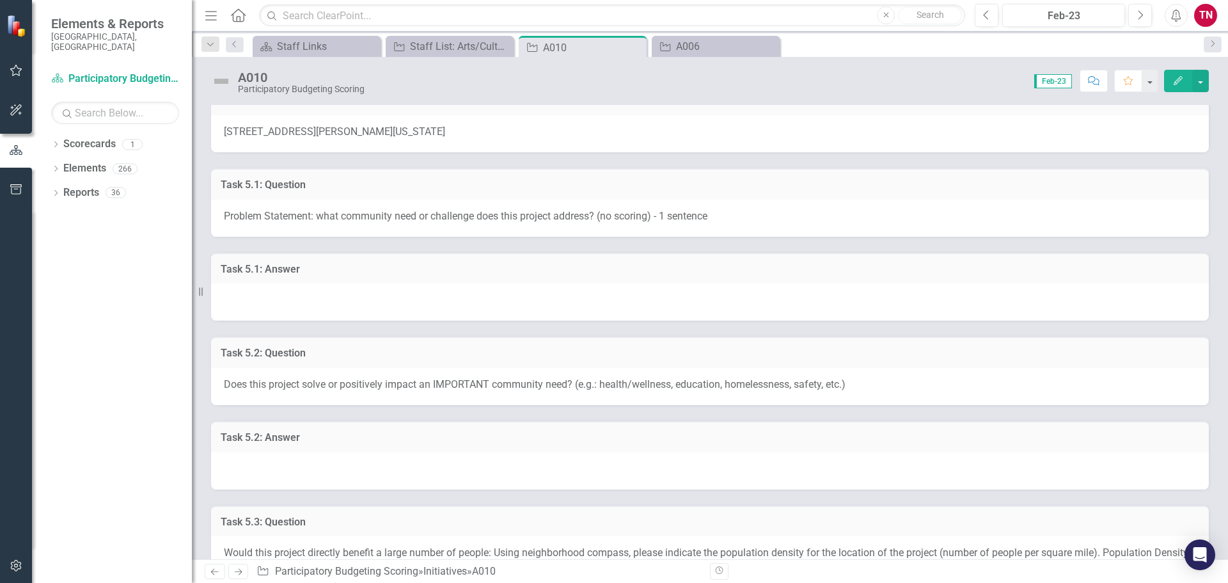
scroll to position [245, 0]
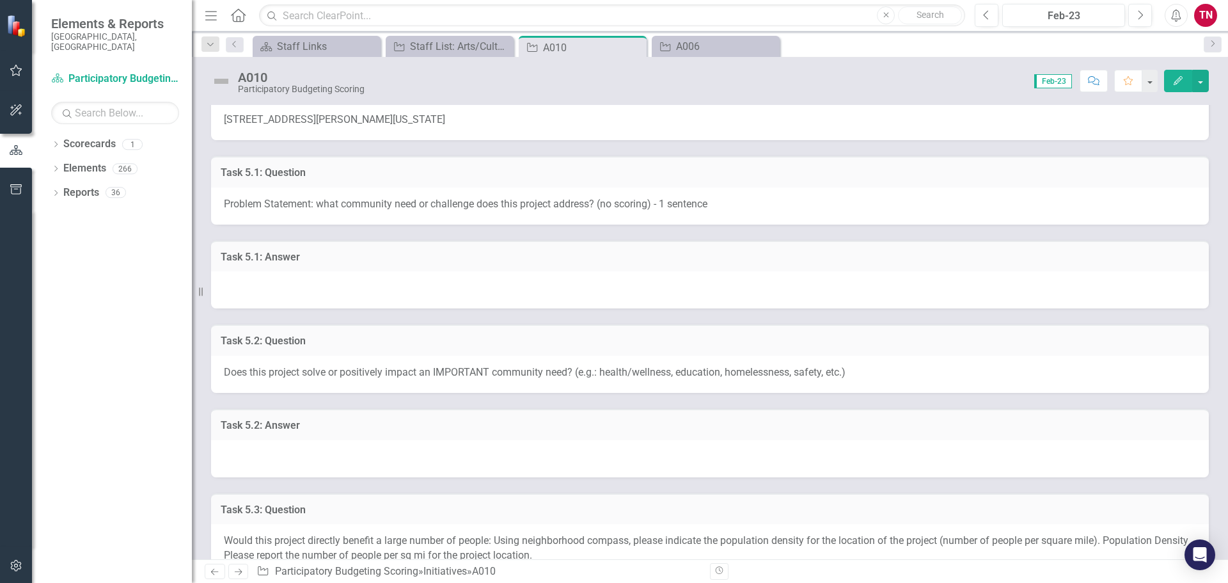
click at [354, 283] on div at bounding box center [710, 289] width 998 height 37
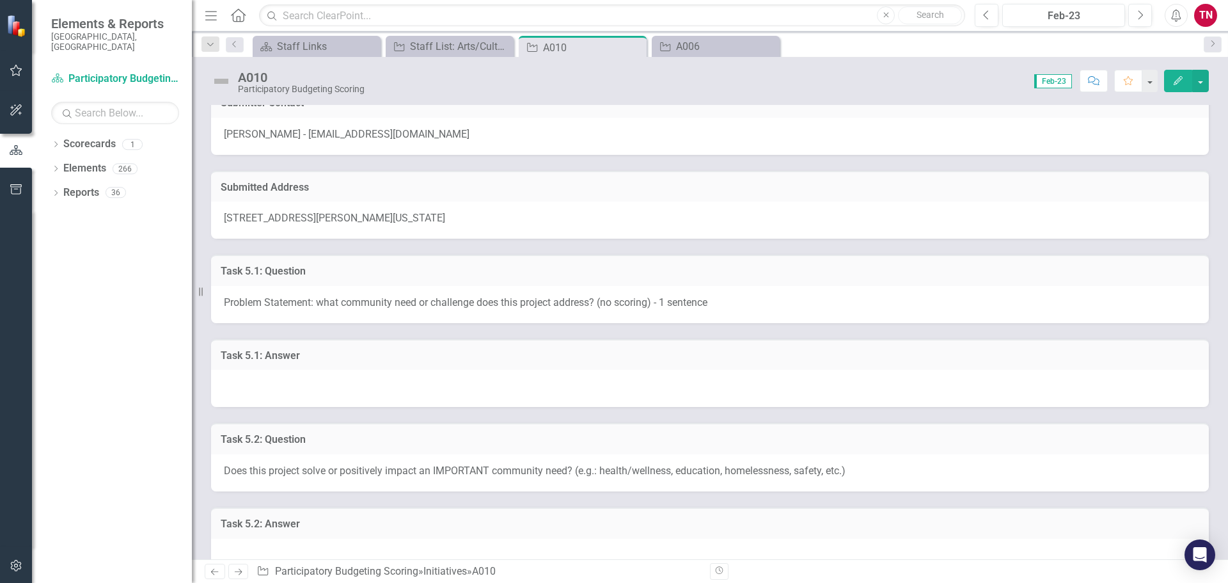
scroll to position [149, 0]
click at [452, 375] on div at bounding box center [710, 385] width 998 height 37
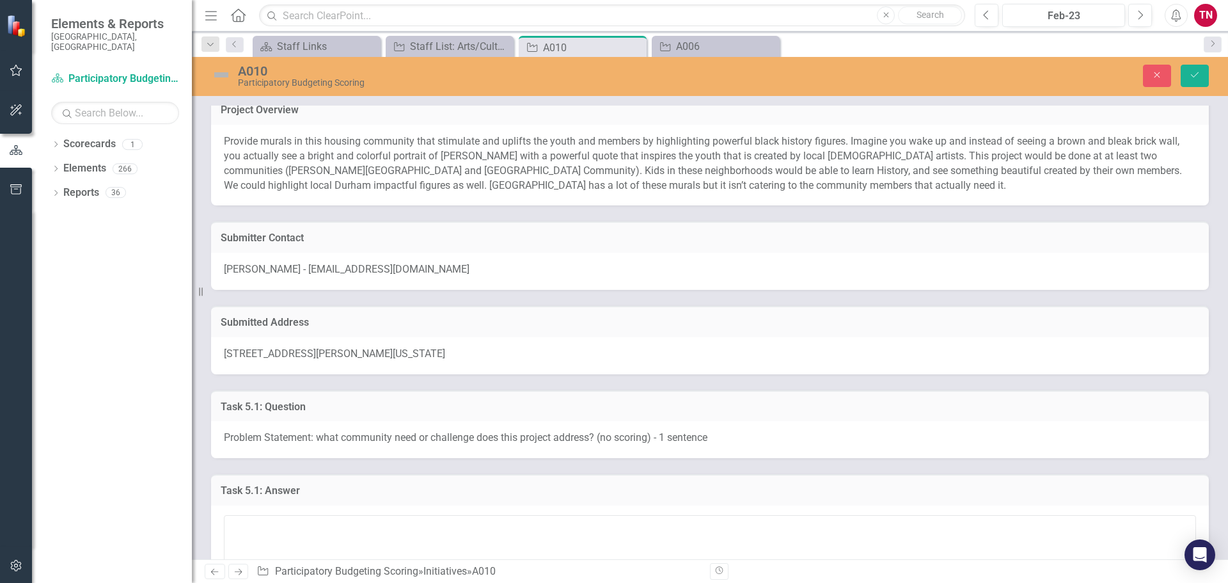
scroll to position [0, 0]
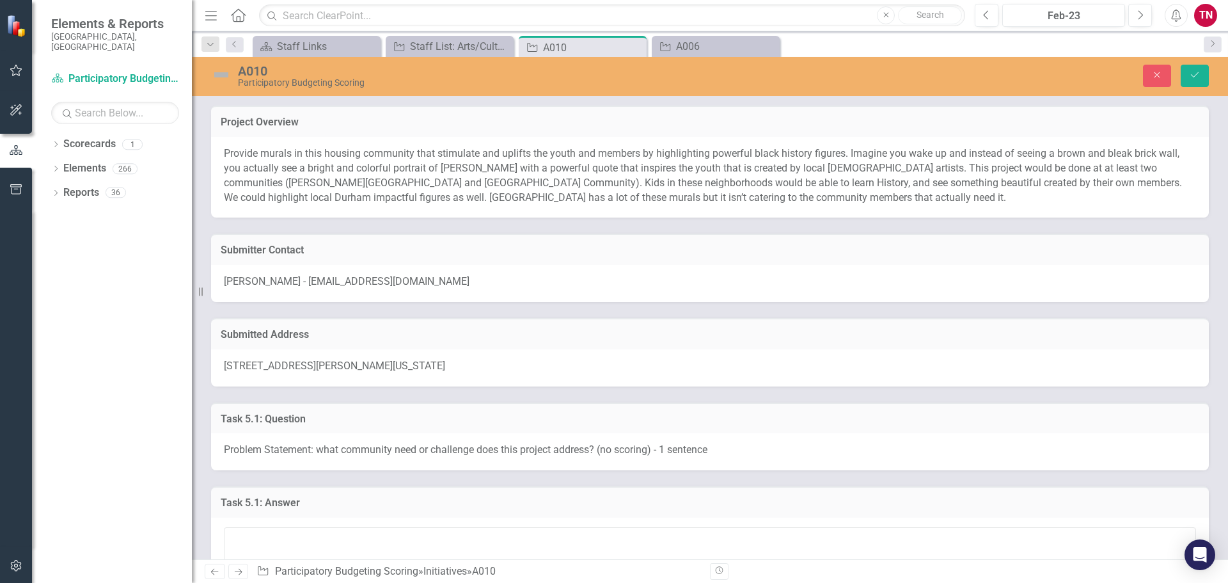
click at [231, 152] on p "Provide murals in this housing community that stimulate and uplifts the youth a…" at bounding box center [710, 175] width 972 height 58
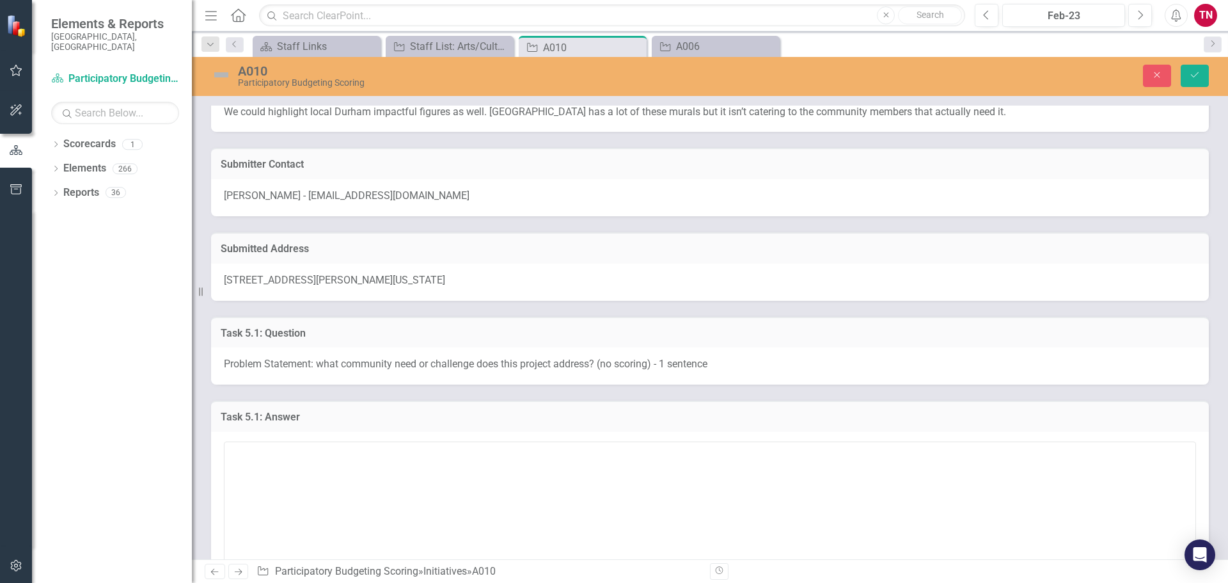
scroll to position [114, 0]
